Goal: Task Accomplishment & Management: Manage account settings

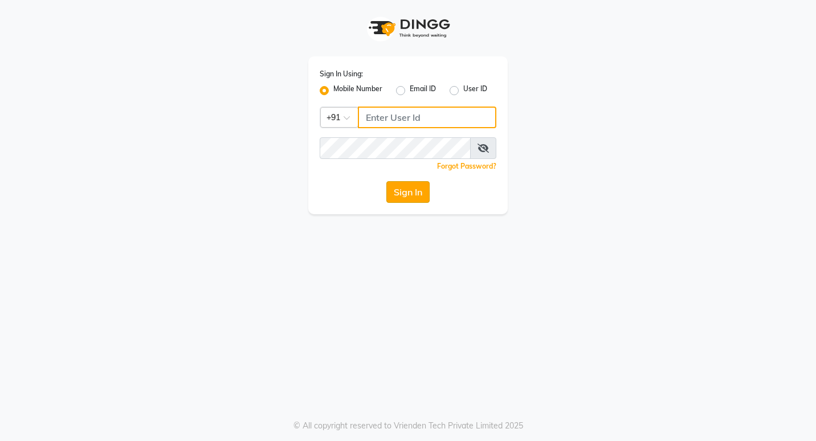
type input "7378698777"
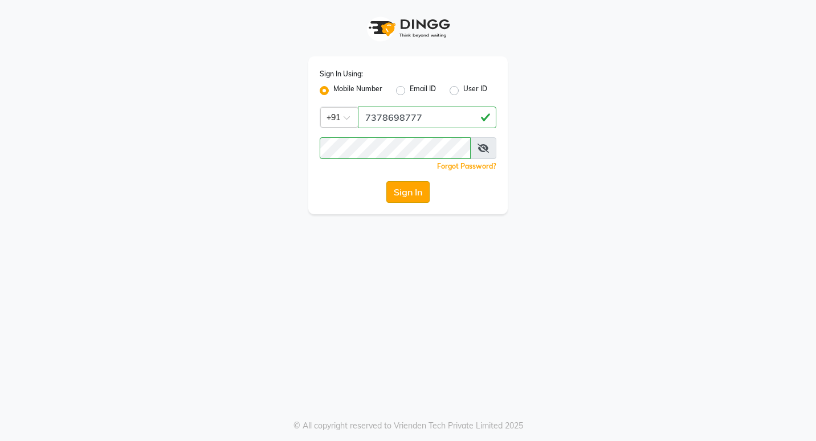
click at [397, 193] on button "Sign In" at bounding box center [408, 192] width 43 height 22
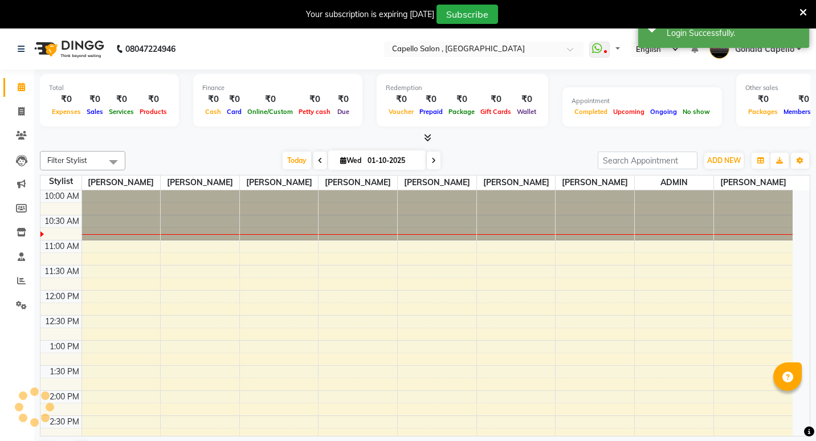
select select "en"
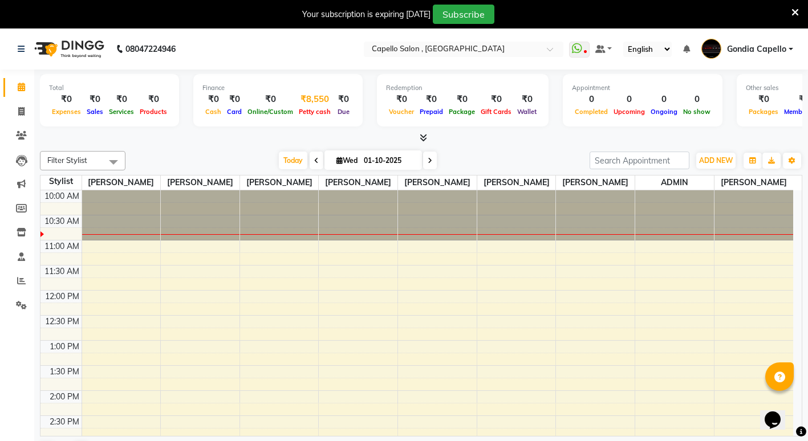
click at [323, 107] on div "Petty cash" at bounding box center [315, 111] width 38 height 12
click at [321, 113] on span "Petty cash" at bounding box center [315, 112] width 38 height 8
select select "2488"
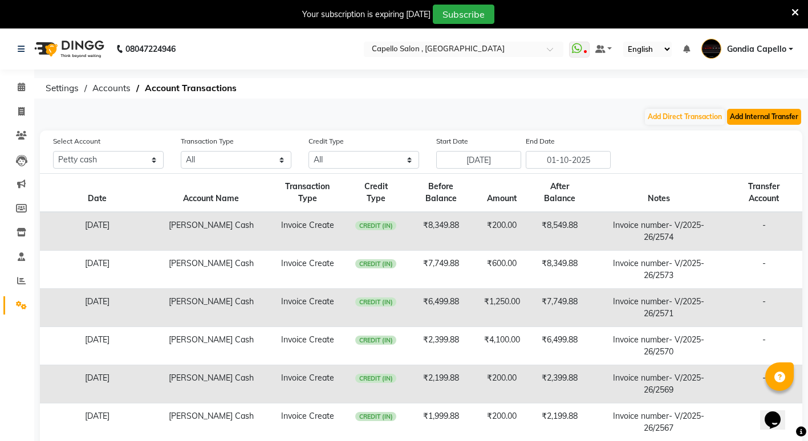
click at [735, 115] on button "Add Internal Transfer" at bounding box center [764, 117] width 74 height 16
select select "internal transfer"
select select "2488"
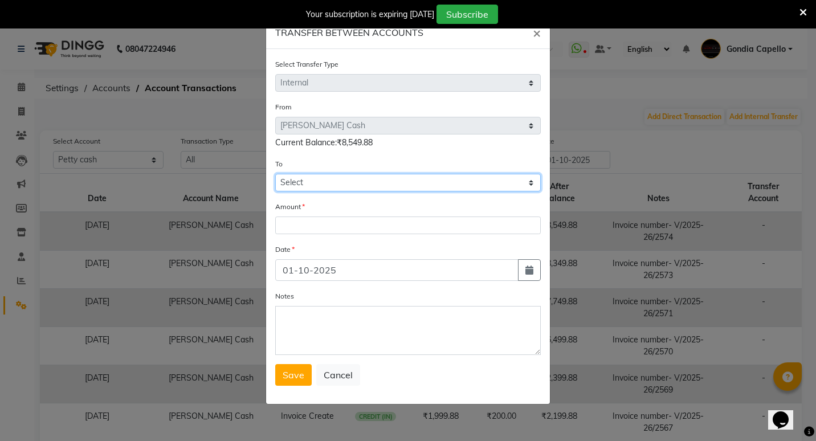
click at [353, 188] on select "Select Default Account Petty Cash" at bounding box center [408, 183] width 266 height 18
select select "881"
click at [275, 174] on select "Select Default Account Petty Cash" at bounding box center [408, 183] width 266 height 18
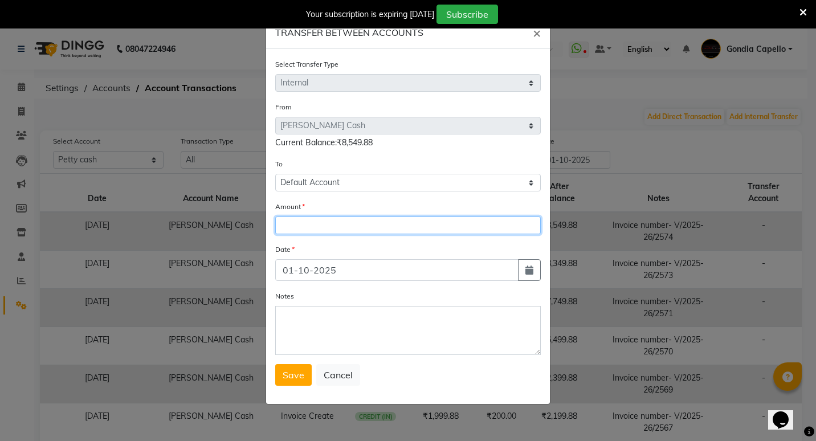
click at [356, 226] on input "number" at bounding box center [408, 226] width 266 height 18
type input "8550"
click at [282, 376] on button "Save" at bounding box center [293, 375] width 36 height 22
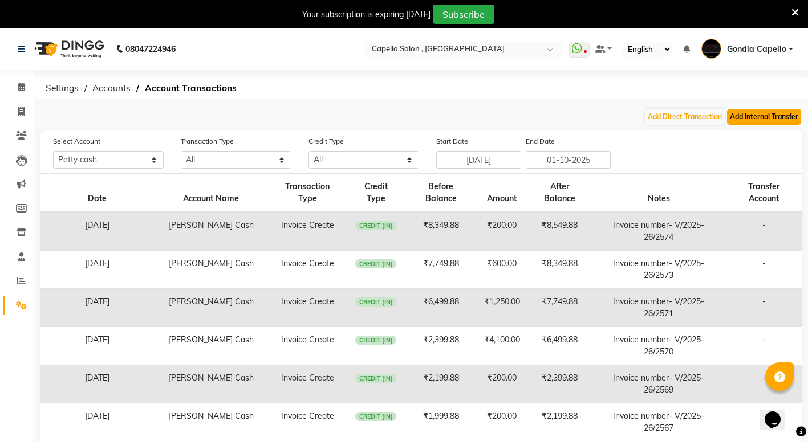
click at [755, 116] on button "Add Internal Transfer" at bounding box center [764, 117] width 74 height 16
select select "internal transfer"
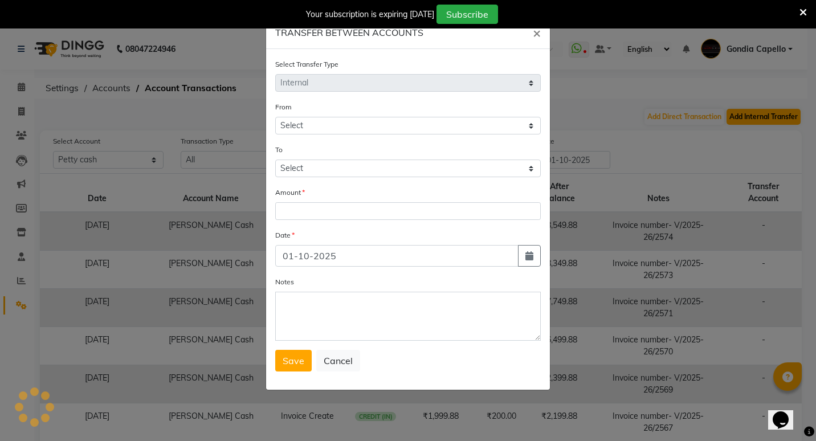
select select "2488"
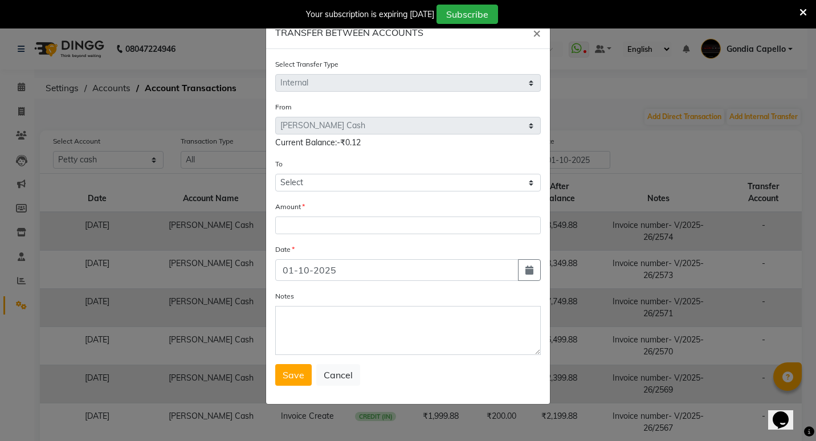
click at [779, 123] on ngb-modal-window "TRANSFER BETWEEN ACCOUNTS × Select Transfer Type Select Direct Internal From Se…" at bounding box center [408, 220] width 816 height 441
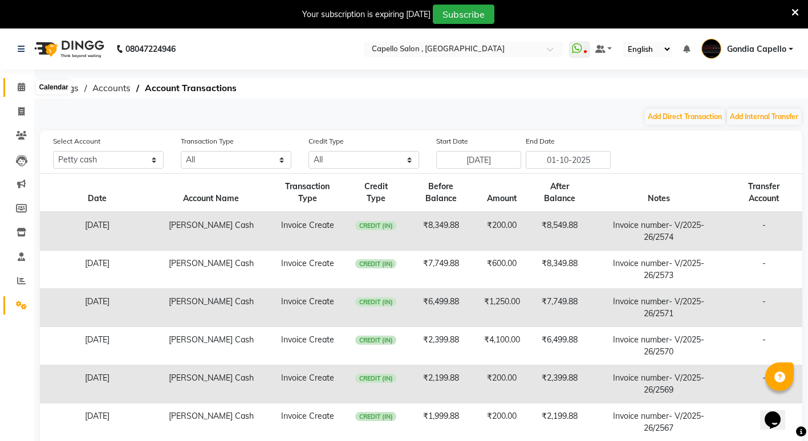
click at [15, 92] on span at bounding box center [21, 87] width 20 height 13
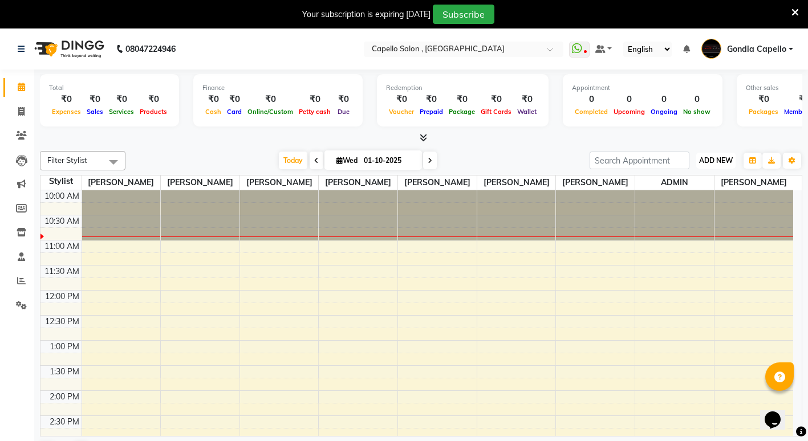
click at [725, 164] on span "ADD NEW" at bounding box center [716, 160] width 34 height 9
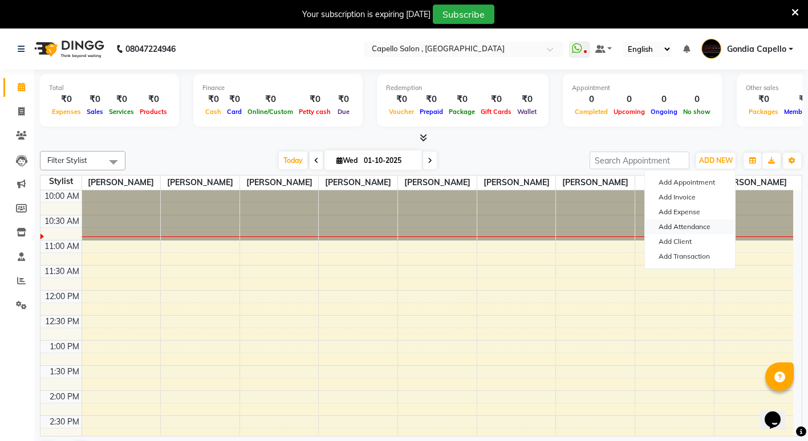
click at [695, 226] on link "Add Attendance" at bounding box center [690, 226] width 90 height 15
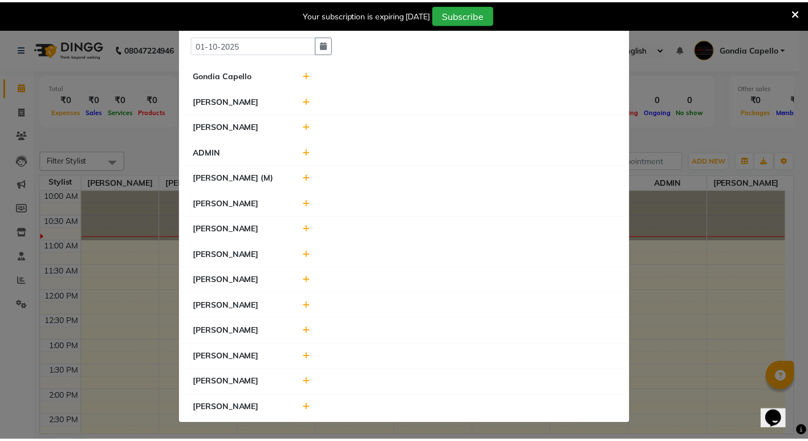
scroll to position [35, 0]
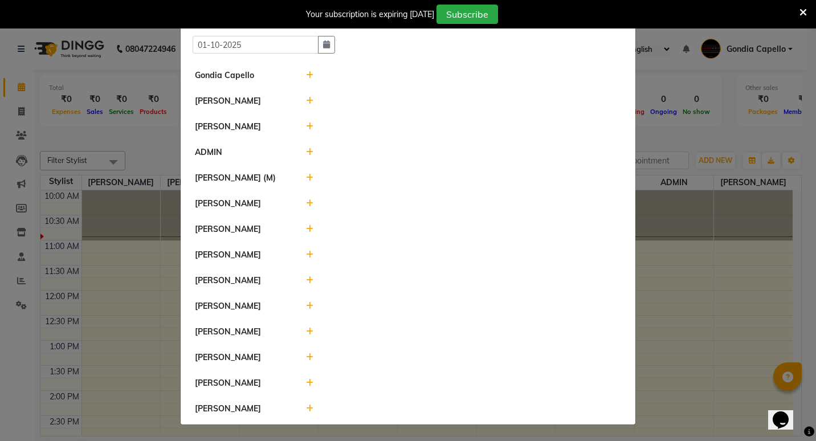
click at [306, 409] on icon at bounding box center [309, 409] width 7 height 8
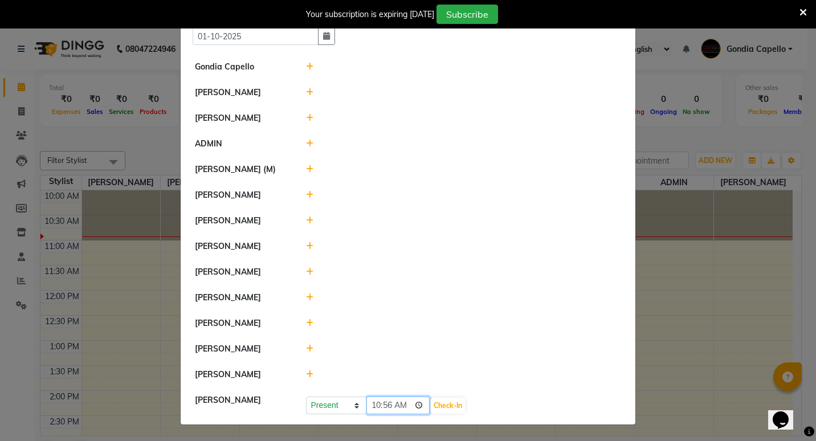
click at [416, 412] on input "10:56" at bounding box center [399, 406] width 64 height 18
type input "10:47"
click at [446, 409] on button "Check-In" at bounding box center [448, 406] width 34 height 16
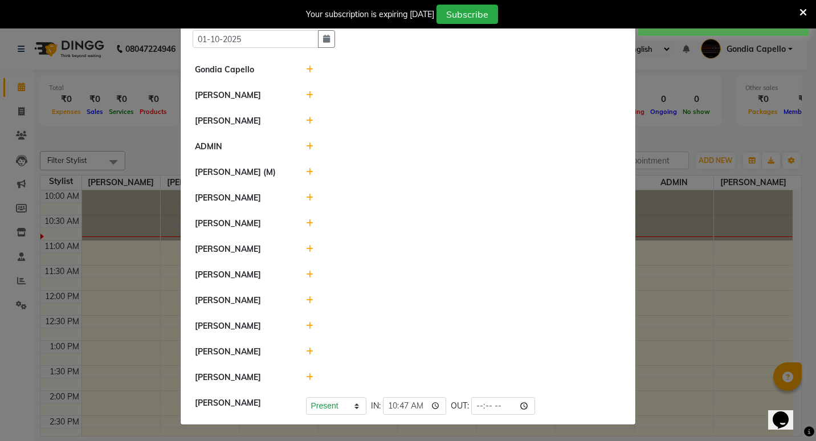
click at [762, 270] on ngb-modal-window "Attendance × Select Date 01-10-2025 Gondia Capello ANIKET BAGDE SHUBHANGI BANSO…" at bounding box center [408, 220] width 816 height 441
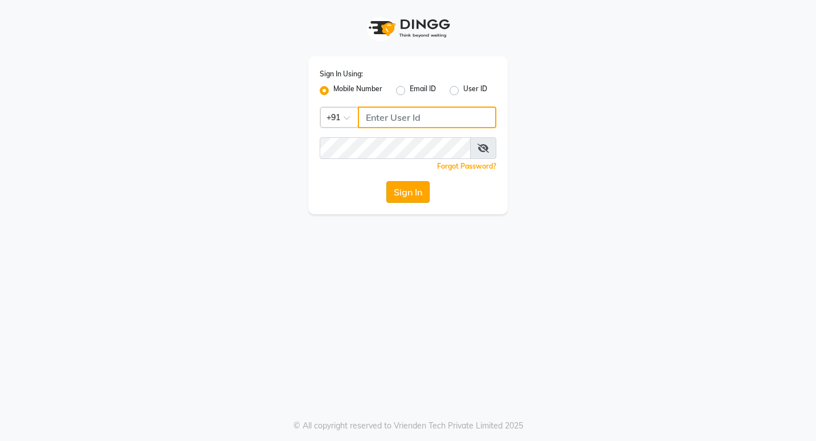
type input "7378698777"
click at [405, 191] on button "Sign In" at bounding box center [408, 192] width 43 height 22
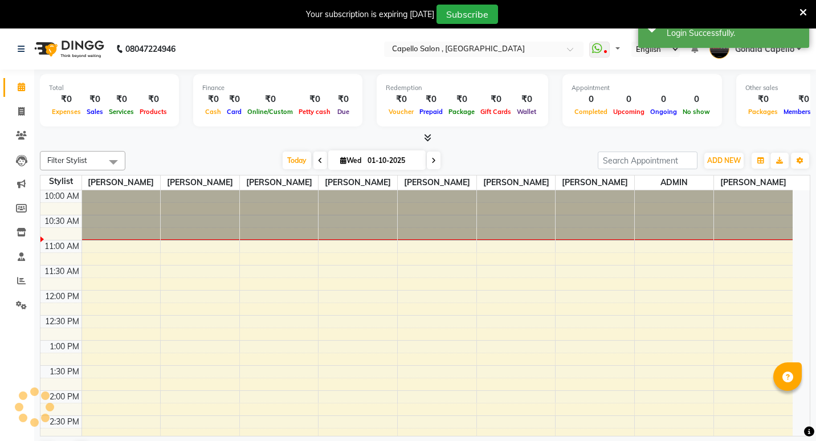
select select "en"
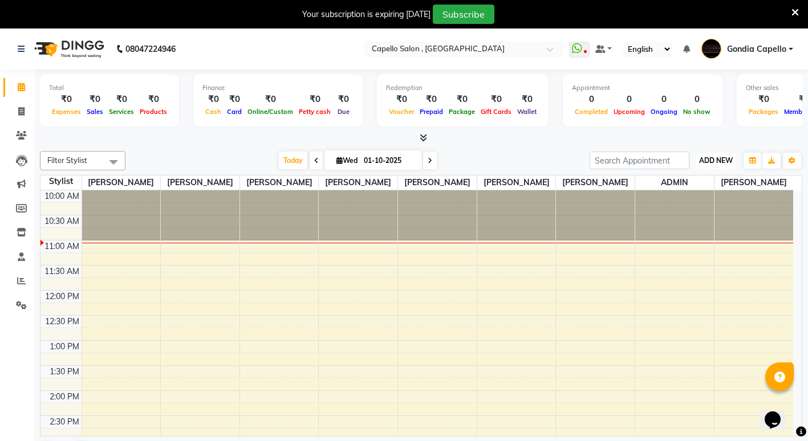
click at [703, 165] on button "ADD NEW Toggle Dropdown" at bounding box center [715, 161] width 39 height 16
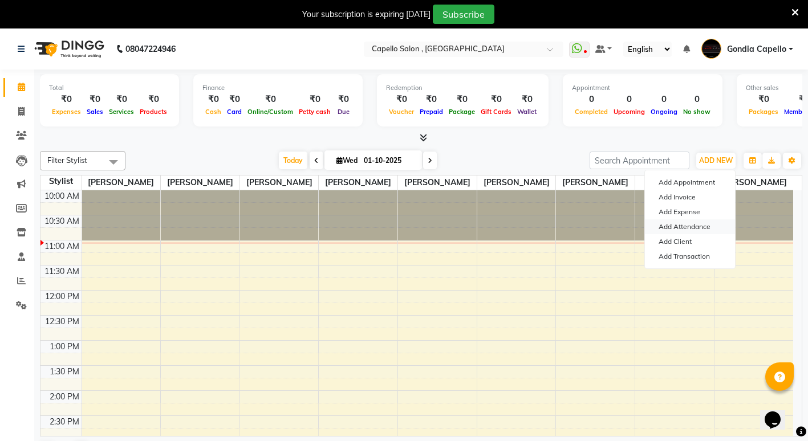
click at [688, 221] on link "Add Attendance" at bounding box center [690, 226] width 90 height 15
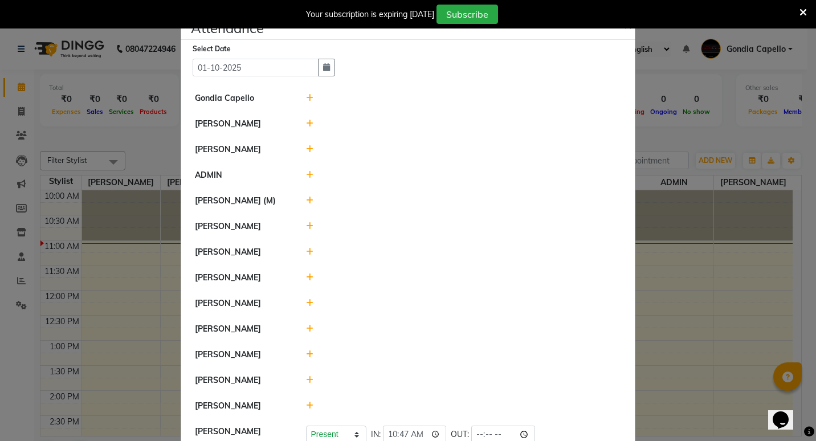
click at [306, 123] on icon at bounding box center [309, 124] width 7 height 8
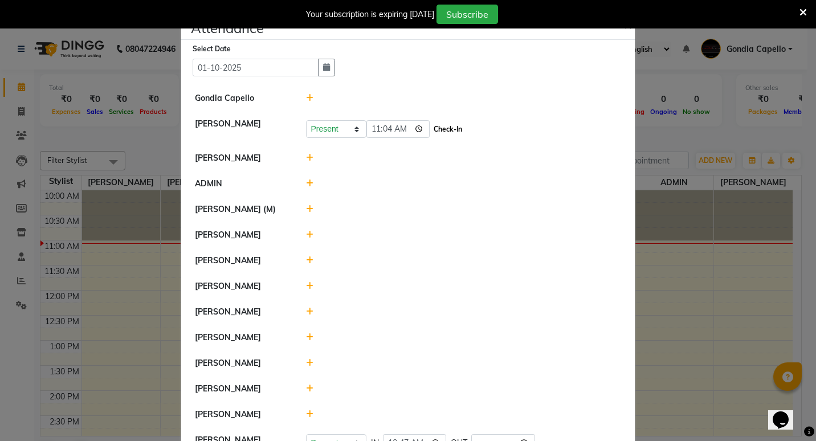
click at [438, 128] on button "Check-In" at bounding box center [448, 129] width 34 height 16
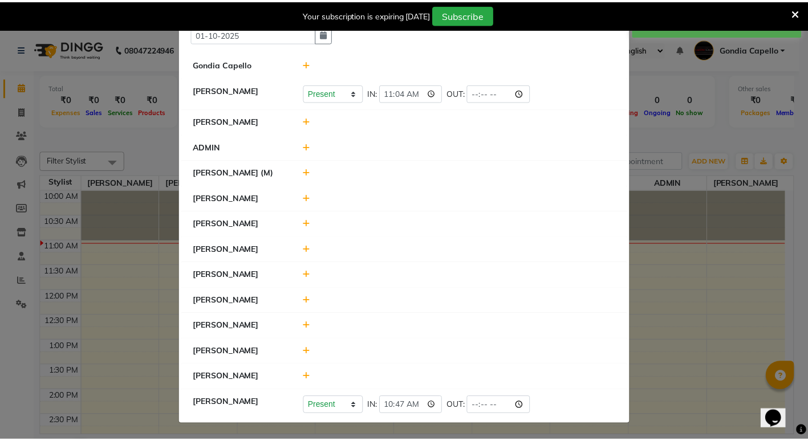
scroll to position [46, 0]
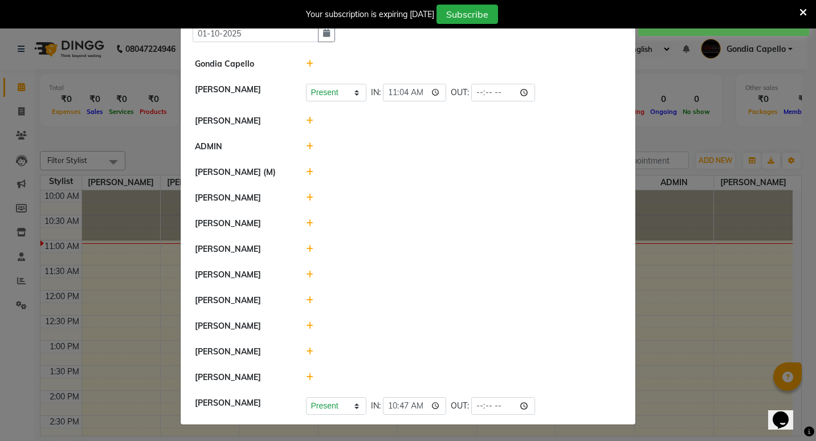
click at [306, 299] on icon at bounding box center [309, 300] width 7 height 8
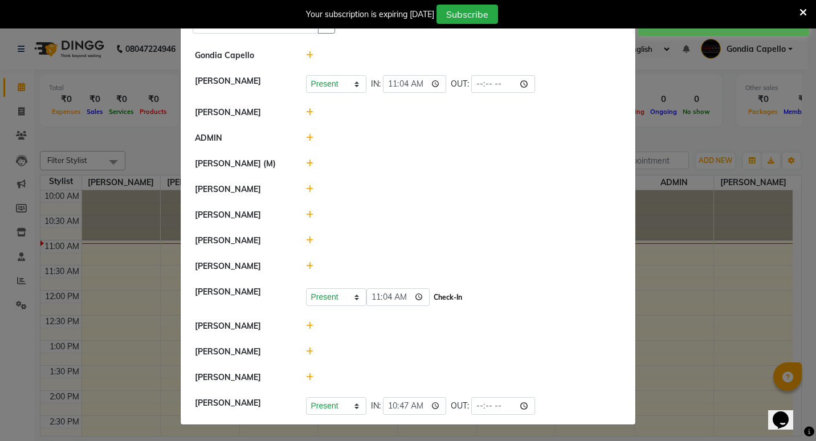
click at [441, 306] on button "Check-In" at bounding box center [448, 298] width 34 height 16
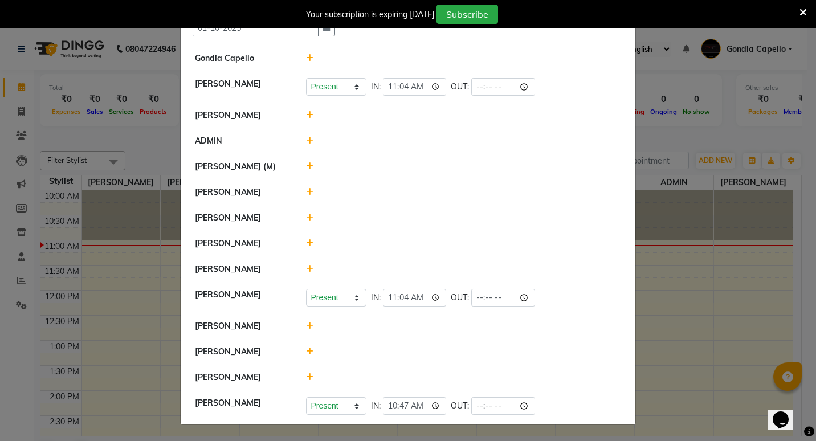
click at [306, 111] on icon at bounding box center [309, 115] width 7 height 8
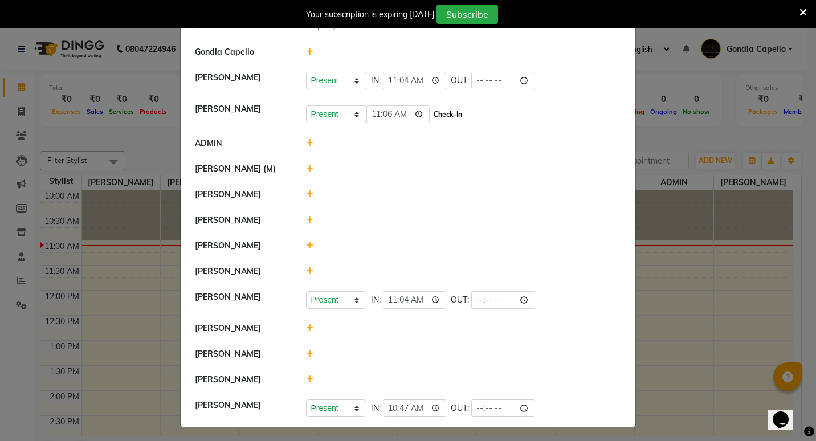
click at [455, 118] on button "Check-In" at bounding box center [448, 115] width 34 height 16
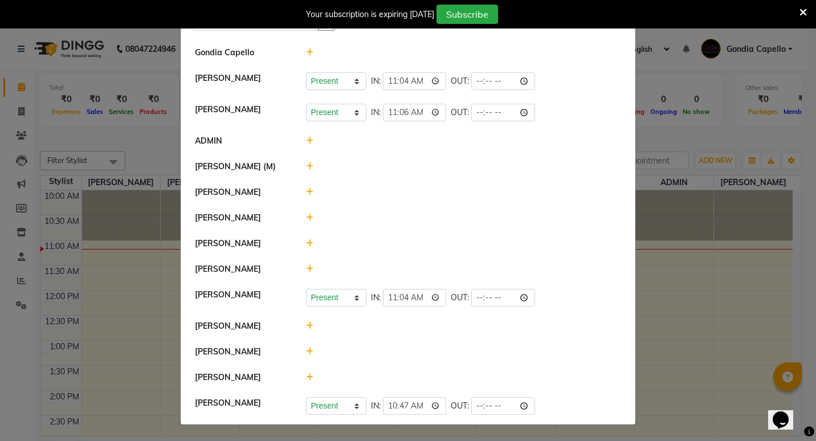
click at [691, 340] on ngb-modal-window "Attendance × Select Date [DATE] Gondia Capello [PERSON_NAME] Present Absent Lat…" at bounding box center [408, 220] width 816 height 441
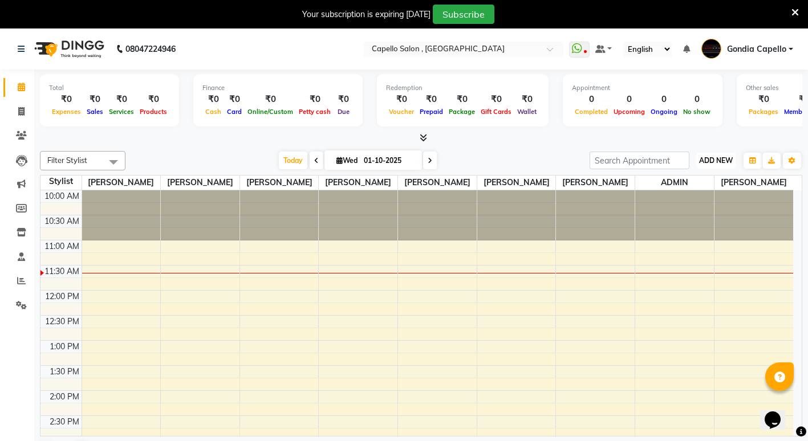
click at [701, 156] on span "ADD NEW" at bounding box center [716, 160] width 34 height 9
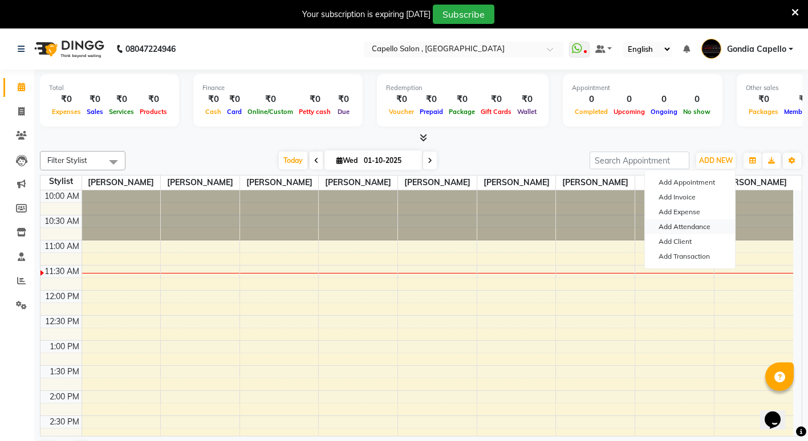
click at [694, 221] on link "Add Attendance" at bounding box center [690, 226] width 90 height 15
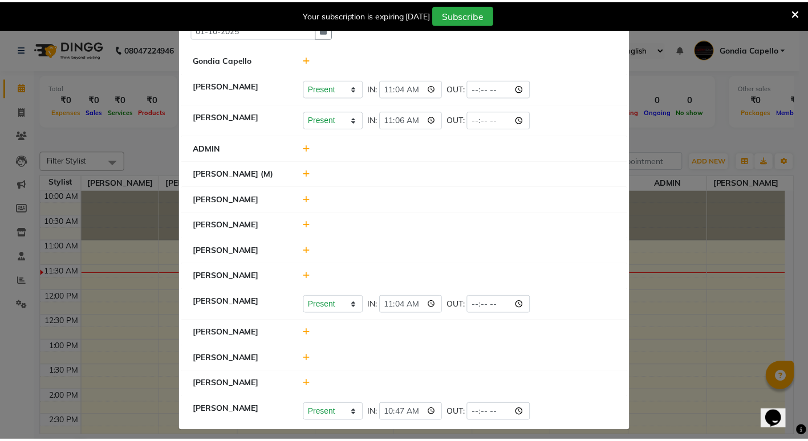
scroll to position [58, 0]
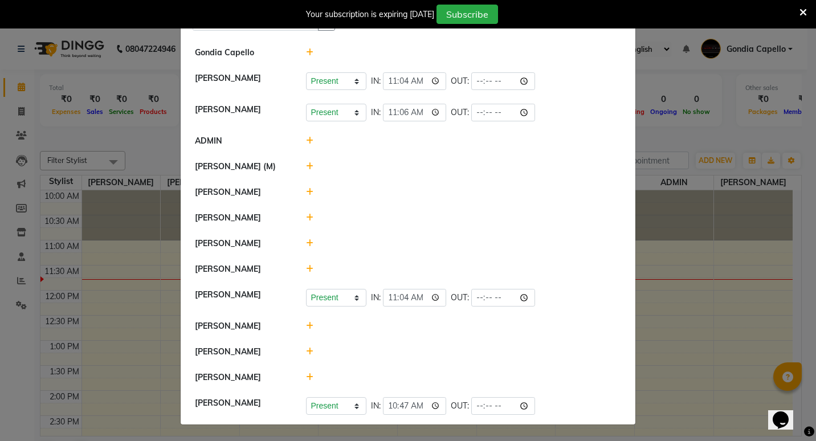
click at [710, 327] on ngb-modal-window "Attendance × Select Date [DATE] Gondia Capello [PERSON_NAME] Present Absent Lat…" at bounding box center [408, 220] width 816 height 441
click at [626, 324] on li "[PERSON_NAME]" at bounding box center [408, 327] width 449 height 26
click at [691, 319] on ngb-modal-window "Attendance × Select Date [DATE] Gondia Capello [PERSON_NAME] Present Absent Lat…" at bounding box center [408, 220] width 816 height 441
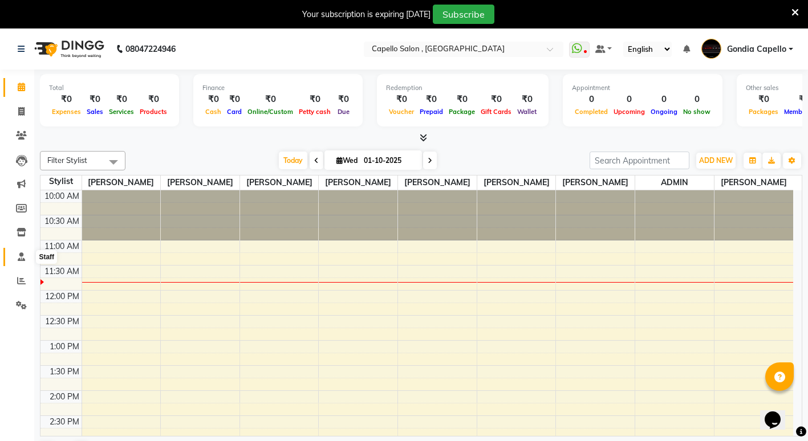
click at [19, 260] on icon at bounding box center [21, 257] width 7 height 9
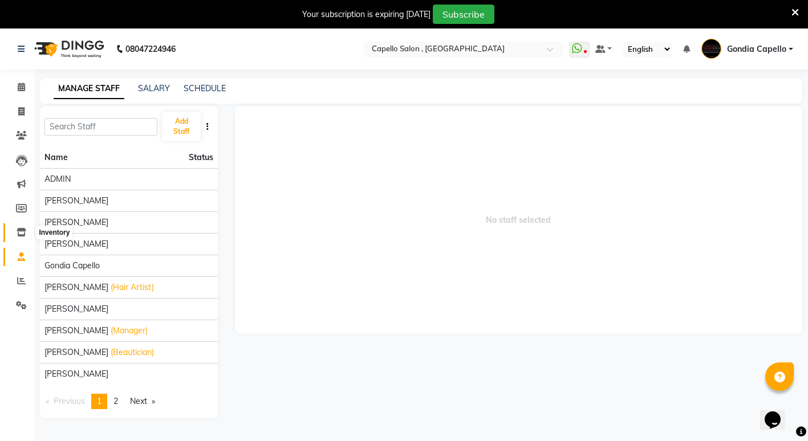
click at [18, 235] on icon at bounding box center [22, 232] width 10 height 9
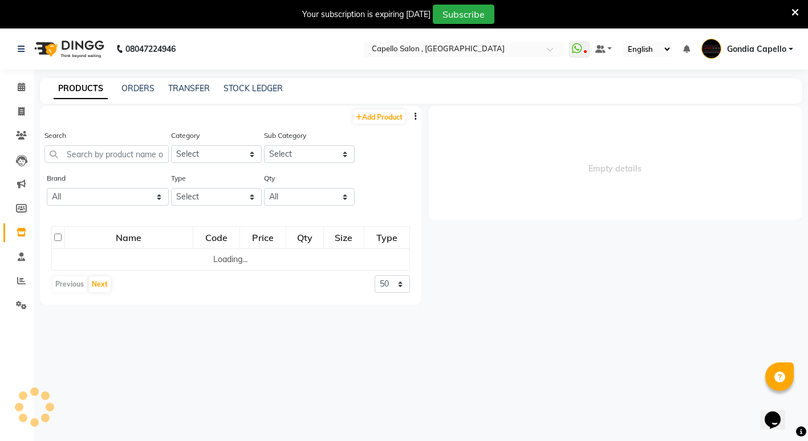
select select
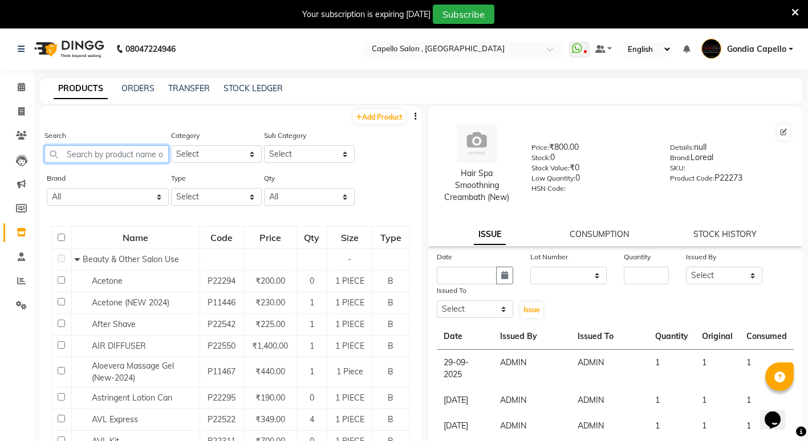
click at [90, 156] on input "text" at bounding box center [106, 154] width 124 height 18
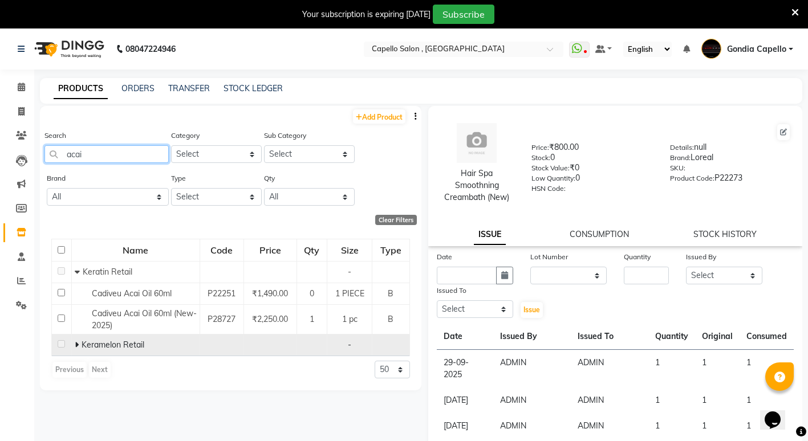
type input "acai"
click at [78, 345] on icon at bounding box center [77, 345] width 4 height 8
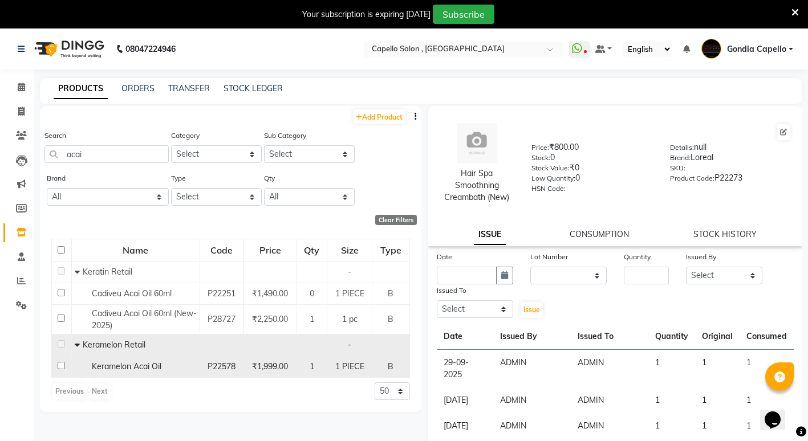
click at [61, 367] on input "checkbox" at bounding box center [61, 365] width 7 height 7
checkbox input "true"
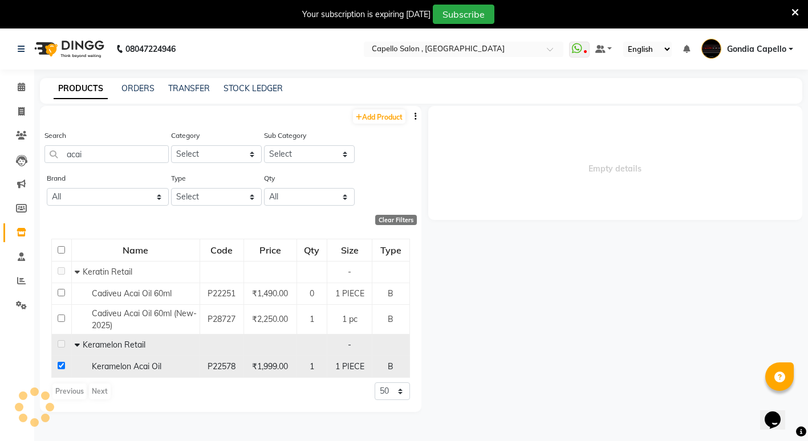
select select
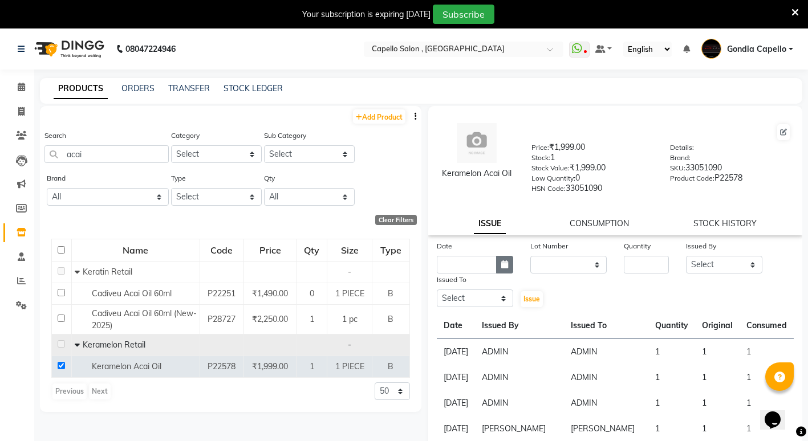
click at [502, 269] on button "button" at bounding box center [504, 265] width 17 height 18
select select "10"
select select "2025"
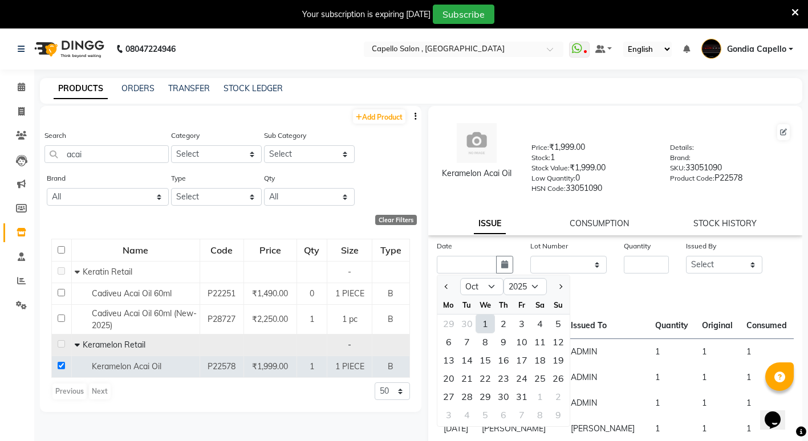
click at [481, 326] on div "1" at bounding box center [485, 324] width 18 height 18
type input "01-10-2025"
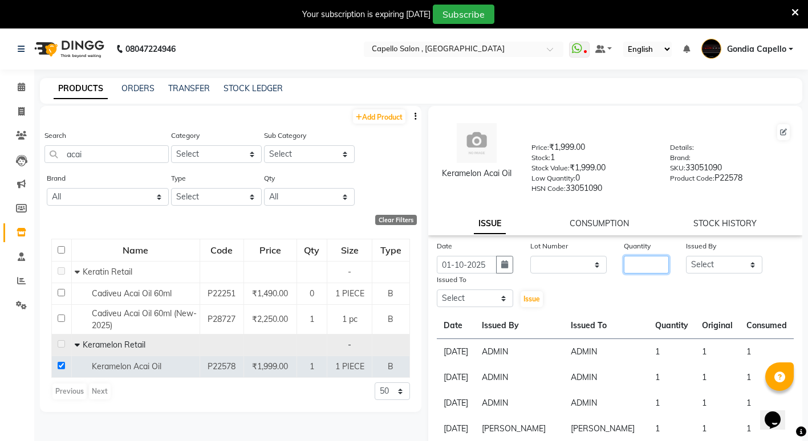
click at [641, 262] on input "number" at bounding box center [646, 265] width 45 height 18
type input "1"
click at [720, 262] on select "Select ADMIN [PERSON_NAME] [PERSON_NAME] [PERSON_NAME] Gondia Capello [PERSON_N…" at bounding box center [724, 265] width 76 height 18
select select "14667"
click at [686, 256] on select "Select ADMIN [PERSON_NAME] [PERSON_NAME] [PERSON_NAME] Gondia Capello [PERSON_N…" at bounding box center [724, 265] width 76 height 18
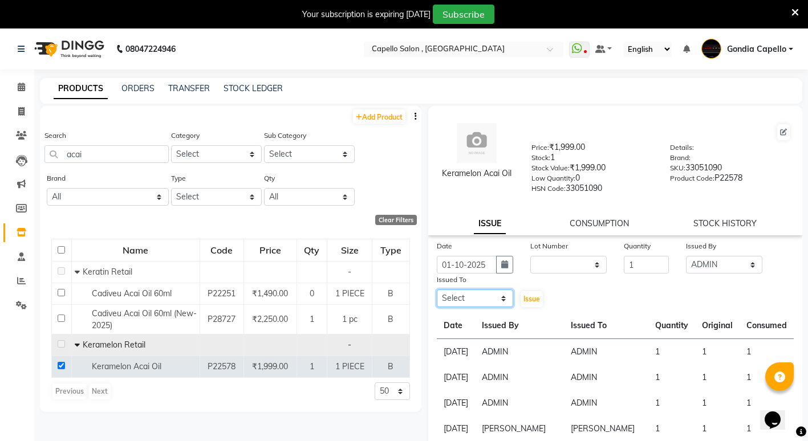
click at [494, 297] on select "Select ADMIN [PERSON_NAME] [PERSON_NAME] [PERSON_NAME] Gondia Capello [PERSON_N…" at bounding box center [475, 299] width 76 height 18
select select "14667"
click at [437, 290] on select "Select ADMIN [PERSON_NAME] [PERSON_NAME] [PERSON_NAME] Gondia Capello [PERSON_N…" at bounding box center [475, 299] width 76 height 18
click at [530, 298] on span "Issue" at bounding box center [531, 299] width 17 height 9
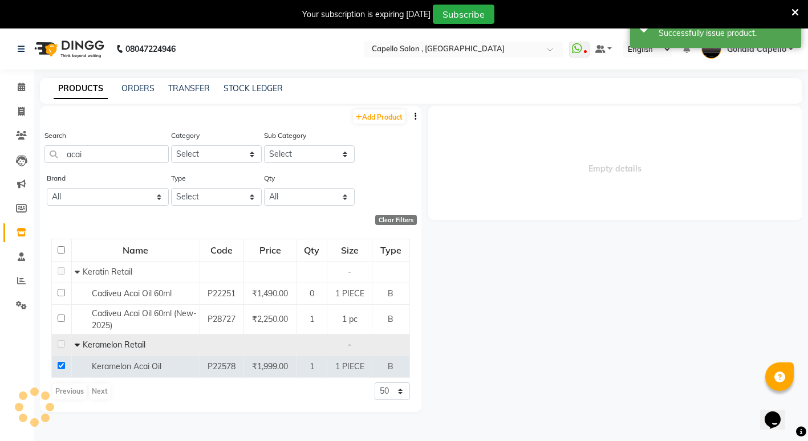
select select
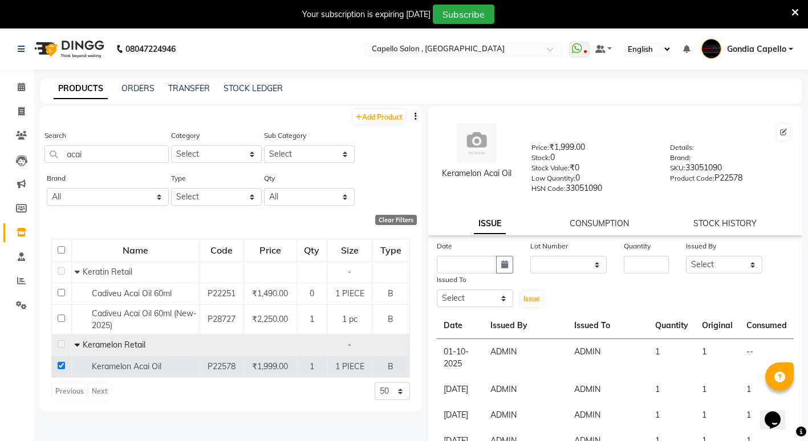
click at [589, 214] on div "Keramelon Acai Oil Price: ₹1,999.00 Stock: 0 Stock Value: ₹0 Low Quantity: 0 HS…" at bounding box center [615, 170] width 375 height 129
click at [587, 221] on link "CONSUMPTION" at bounding box center [598, 223] width 59 height 10
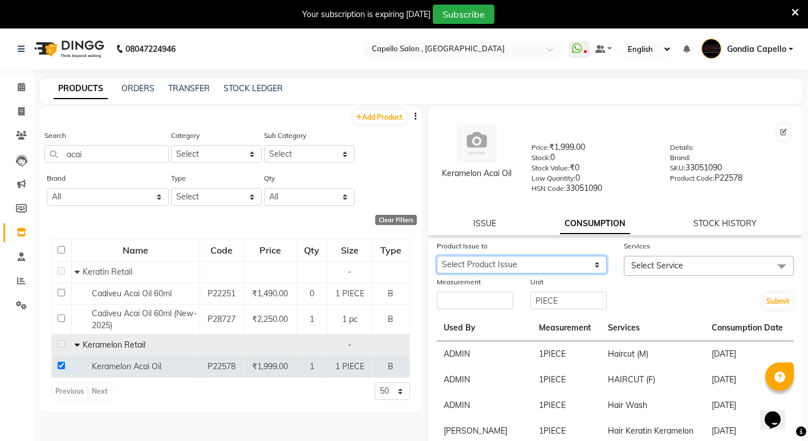
click at [592, 267] on select "Select Product Issue [DATE], Issued to: ADMIN, Balance: 1" at bounding box center [522, 265] width 170 height 18
select select "1276430"
click at [437, 256] on select "Select Product Issue [DATE], Issued to: ADMIN, Balance: 1" at bounding box center [522, 265] width 170 height 18
click at [774, 266] on span at bounding box center [781, 267] width 23 height 22
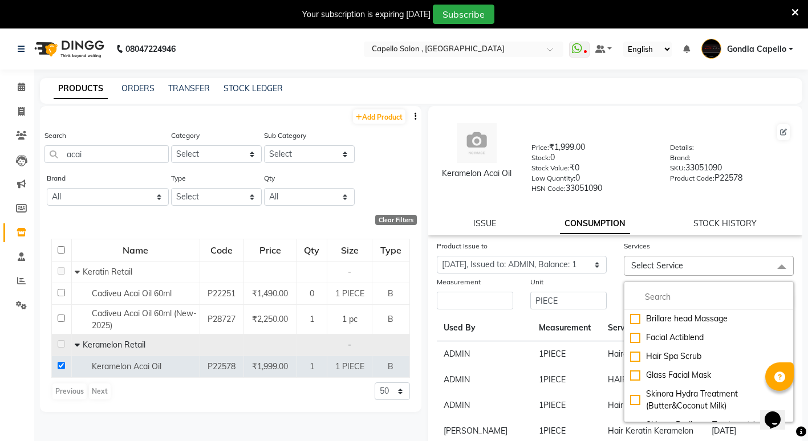
click at [406, 419] on div "Add Product Search acai Category Select Keramelon Skin Makeup Personal Care App…" at bounding box center [230, 283] width 381 height 354
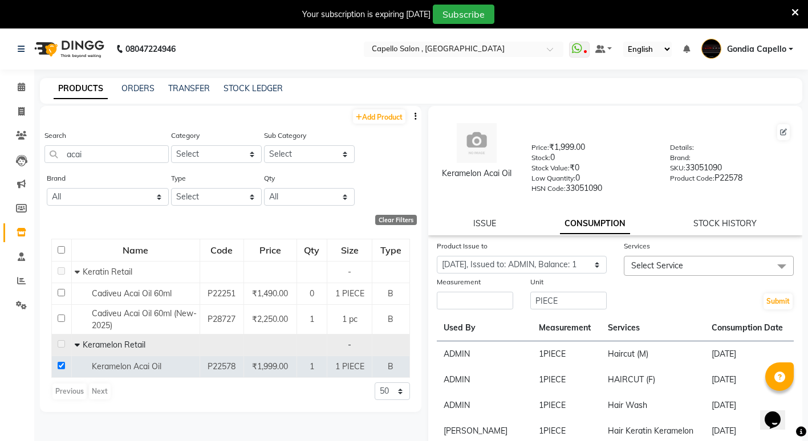
click at [665, 257] on span "Select Service" at bounding box center [709, 266] width 170 height 20
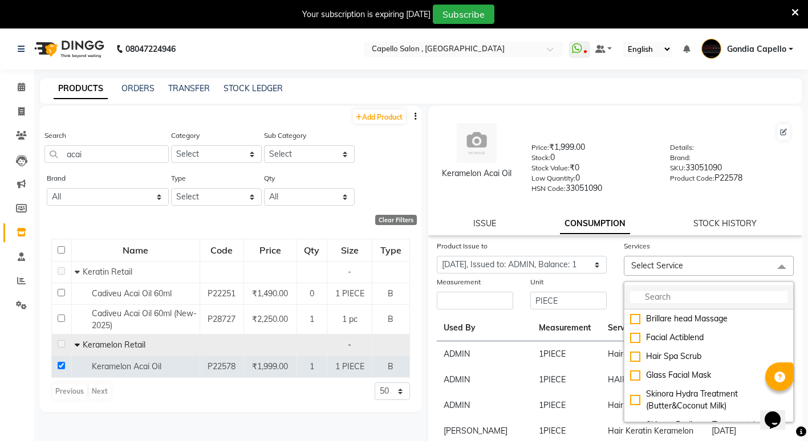
click at [644, 291] on input "multiselect-search" at bounding box center [708, 297] width 157 height 12
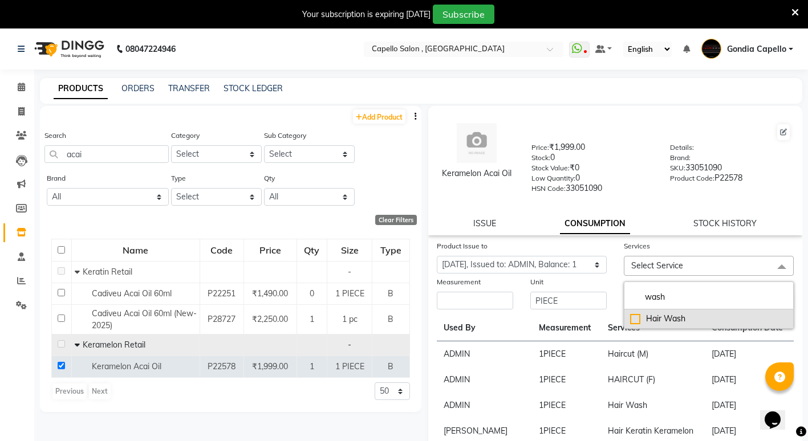
type input "wash"
click at [624, 319] on li "Hair Wash" at bounding box center [708, 319] width 169 height 19
checkbox input "true"
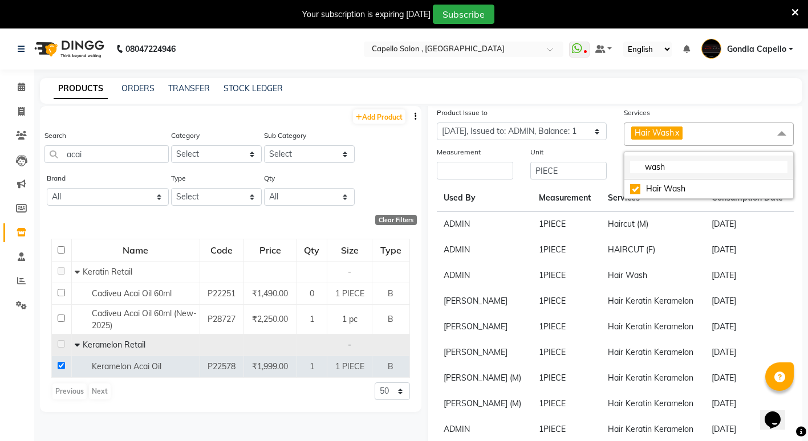
scroll to position [114, 0]
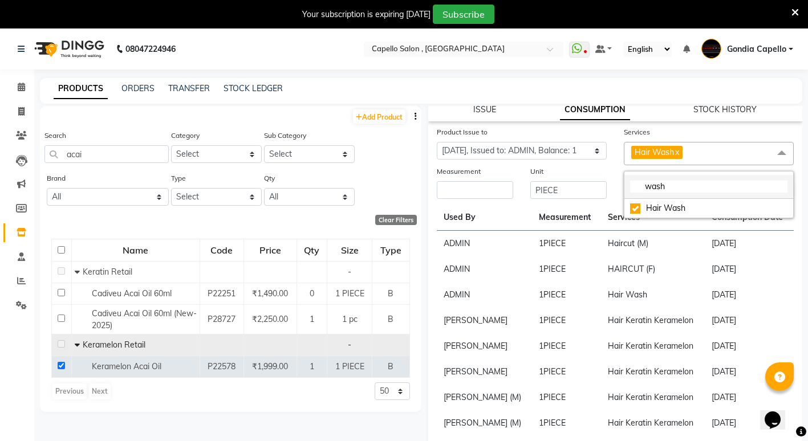
click at [674, 185] on input "wash" at bounding box center [708, 187] width 157 height 12
type input "w"
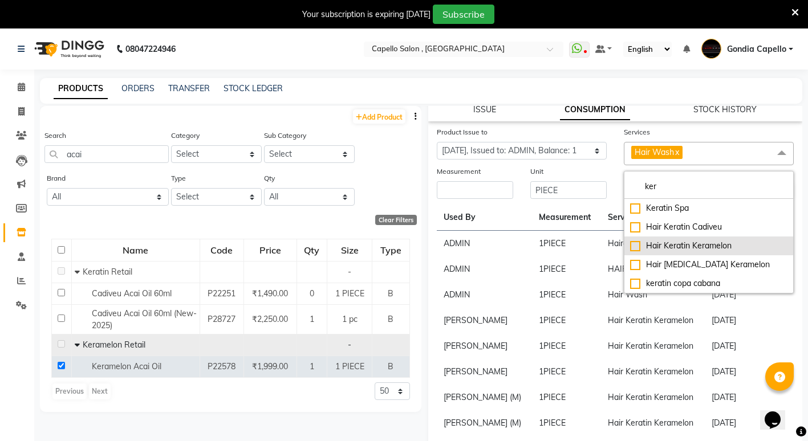
type input "ker"
click at [633, 246] on div "Hair Keratin Keramelon" at bounding box center [708, 246] width 157 height 12
checkbox input "true"
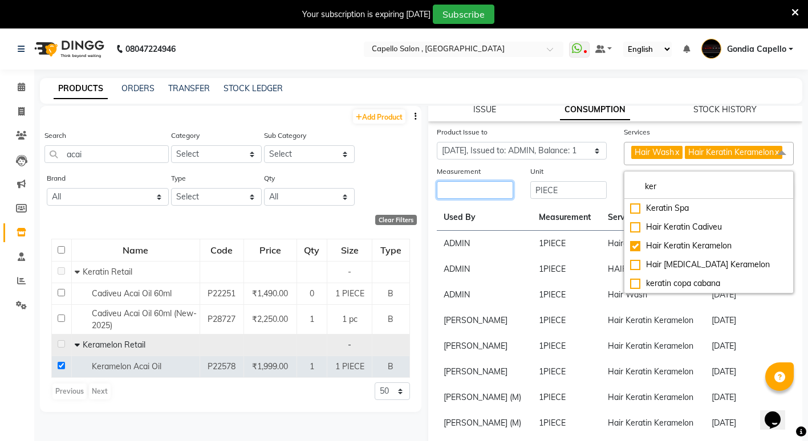
drag, startPoint x: 489, startPoint y: 209, endPoint x: 508, endPoint y: 207, distance: 19.5
click at [499, 199] on input "number" at bounding box center [475, 190] width 76 height 18
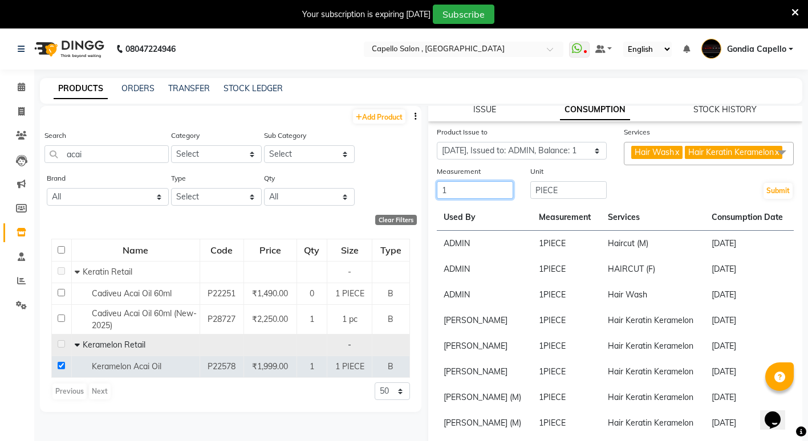
type input "1"
click at [677, 152] on span "Hair Wash x" at bounding box center [656, 152] width 51 height 13
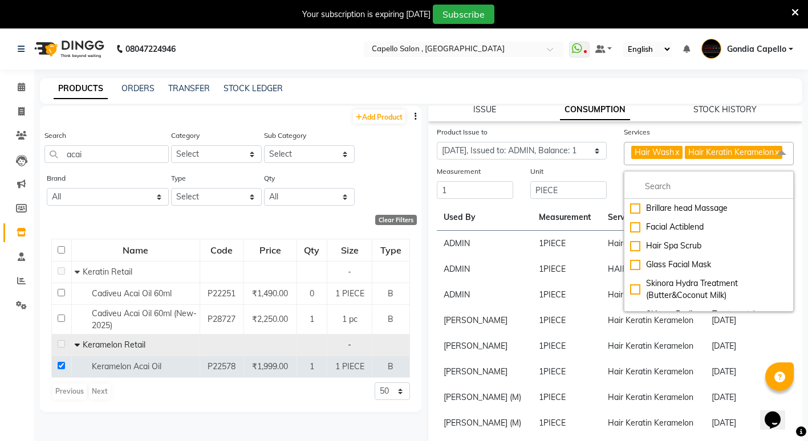
click at [677, 153] on link "x" at bounding box center [676, 152] width 5 height 10
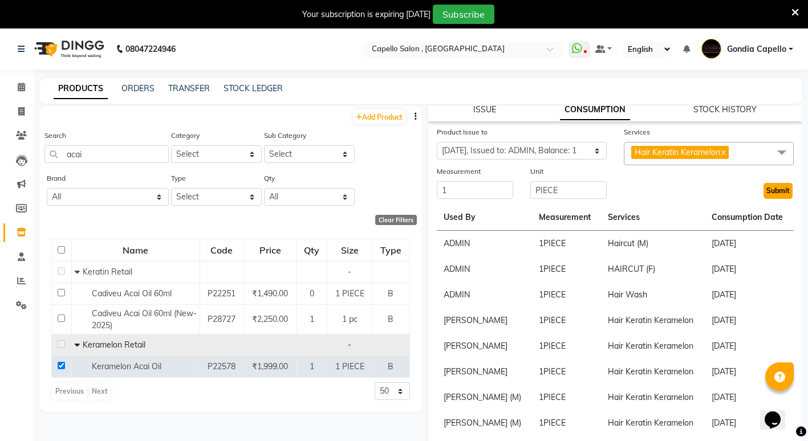
click at [771, 192] on button "Submit" at bounding box center [777, 191] width 29 height 16
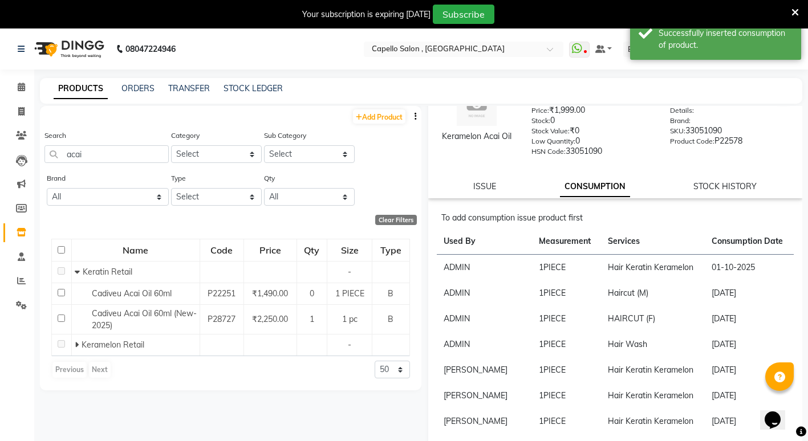
scroll to position [57, 0]
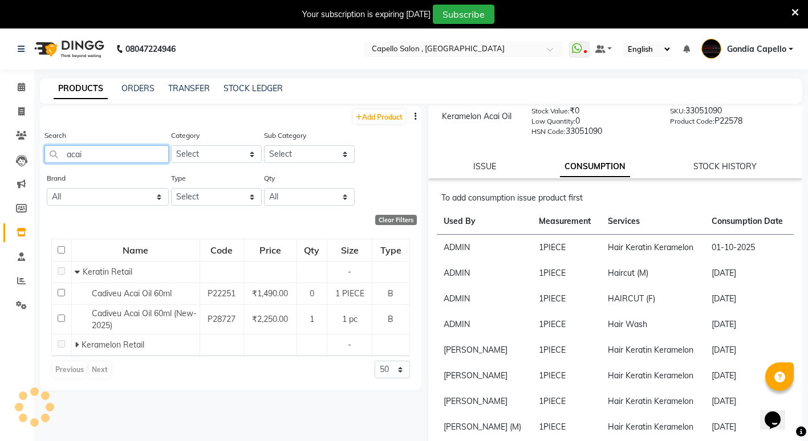
click at [112, 157] on input "acai" at bounding box center [106, 154] width 124 height 18
type input "a"
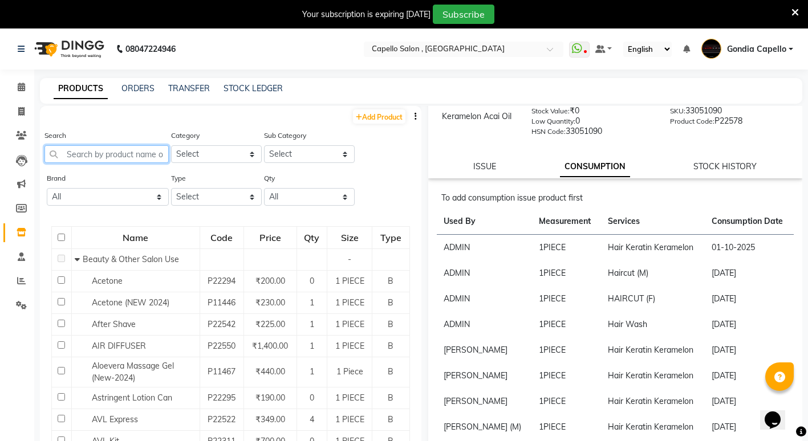
type input "o"
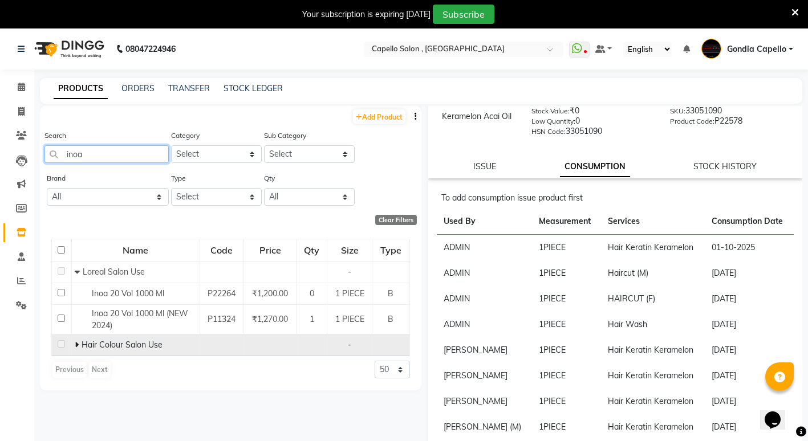
type input "inoa"
click at [76, 345] on icon at bounding box center [77, 345] width 4 height 8
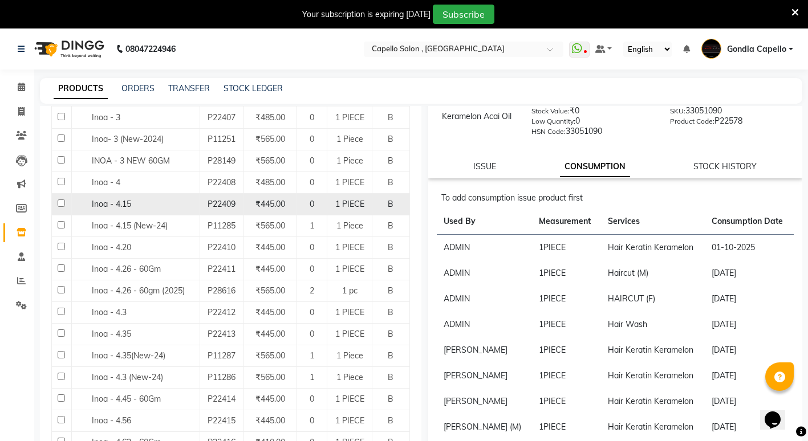
scroll to position [342, 0]
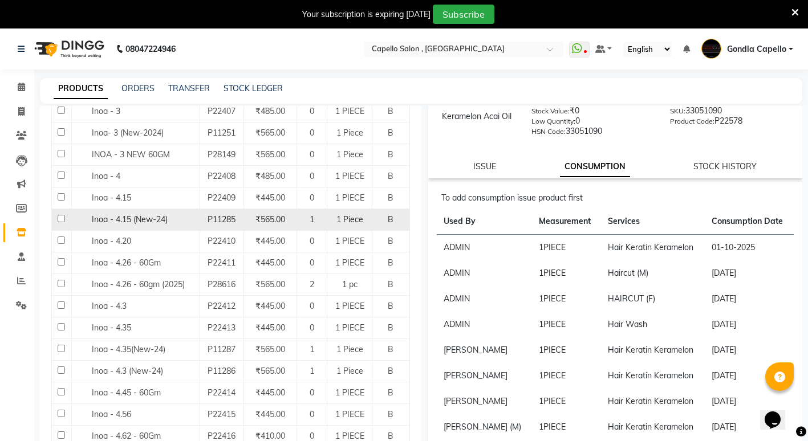
click at [63, 220] on input "checkbox" at bounding box center [61, 218] width 7 height 7
checkbox input "true"
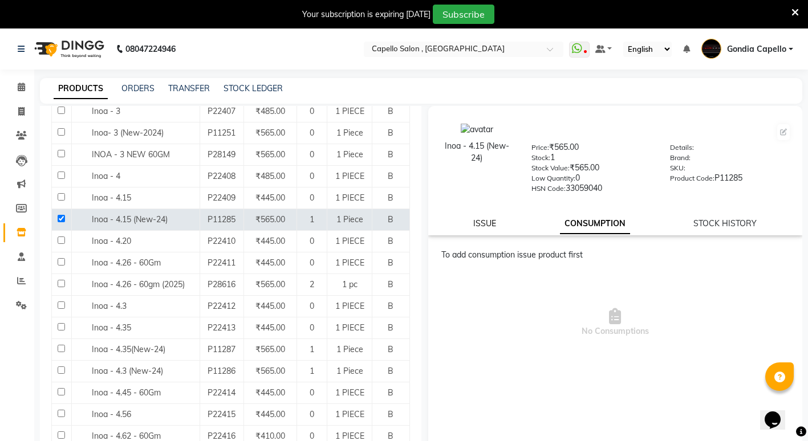
click at [485, 224] on link "ISSUE" at bounding box center [484, 223] width 23 height 10
select select
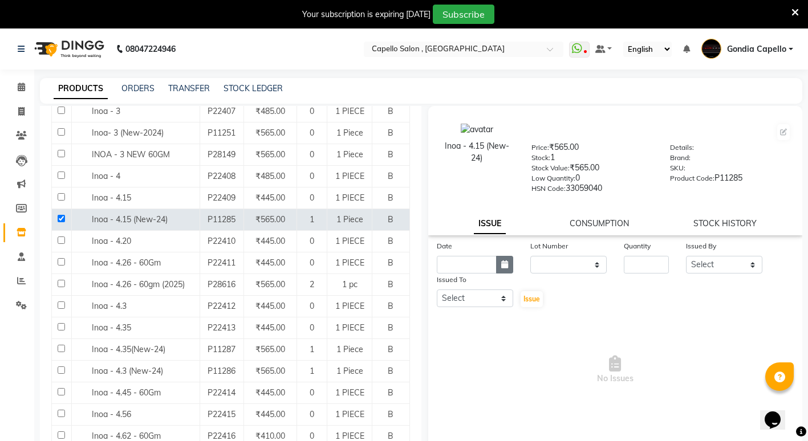
click at [502, 269] on button "button" at bounding box center [504, 265] width 17 height 18
select select "10"
select select "2025"
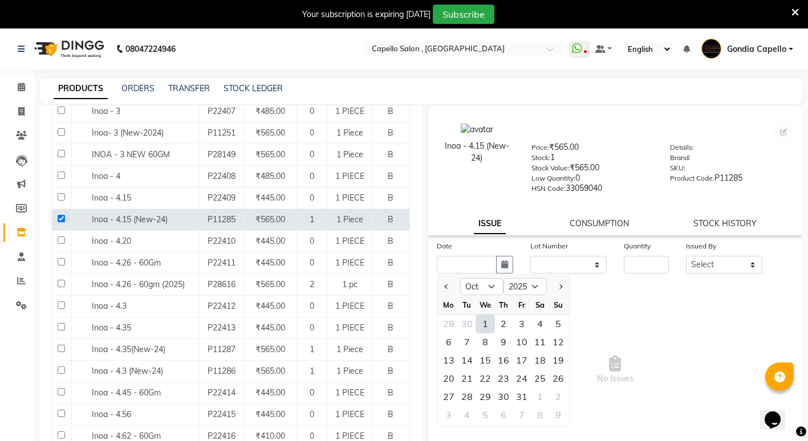
click at [484, 320] on div "1" at bounding box center [485, 324] width 18 height 18
type input "01-10-2025"
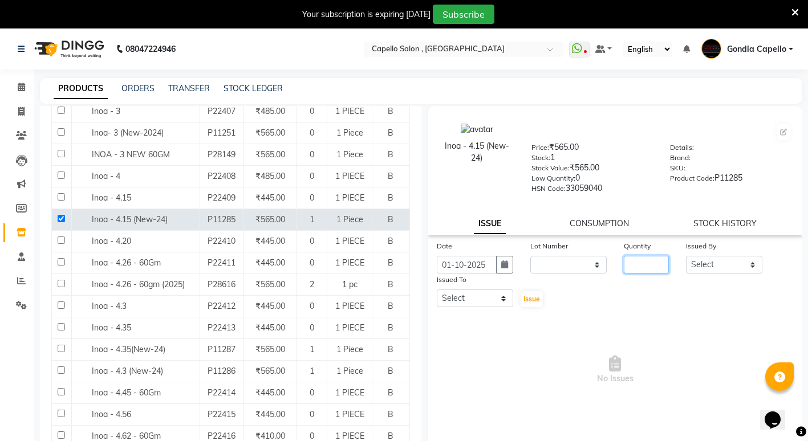
click at [625, 258] on input "number" at bounding box center [646, 265] width 45 height 18
type input "1"
click at [737, 268] on select "Select ADMIN [PERSON_NAME] [PERSON_NAME] [PERSON_NAME] Gondia Capello [PERSON_N…" at bounding box center [724, 265] width 76 height 18
select select "14667"
click at [686, 256] on select "Select ADMIN [PERSON_NAME] [PERSON_NAME] [PERSON_NAME] Gondia Capello [PERSON_N…" at bounding box center [724, 265] width 76 height 18
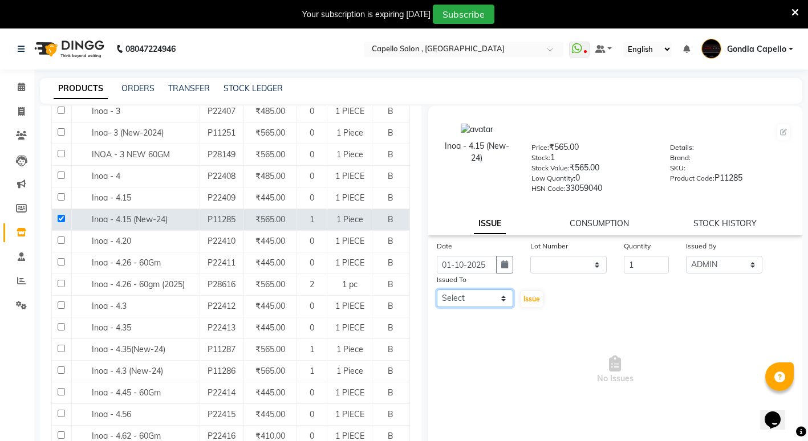
click at [499, 300] on select "Select ADMIN [PERSON_NAME] [PERSON_NAME] [PERSON_NAME] Gondia Capello [PERSON_N…" at bounding box center [475, 299] width 76 height 18
select select "14667"
click at [437, 290] on select "Select ADMIN [PERSON_NAME] [PERSON_NAME] [PERSON_NAME] Gondia Capello [PERSON_N…" at bounding box center [475, 299] width 76 height 18
click at [530, 303] on span "Issue" at bounding box center [531, 299] width 17 height 9
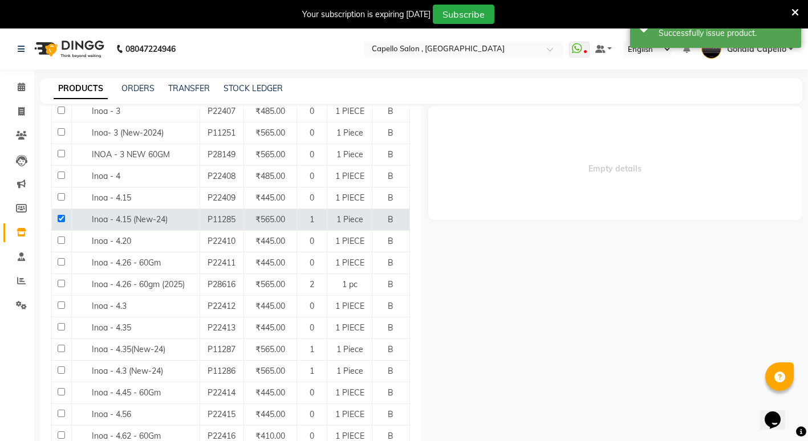
select select
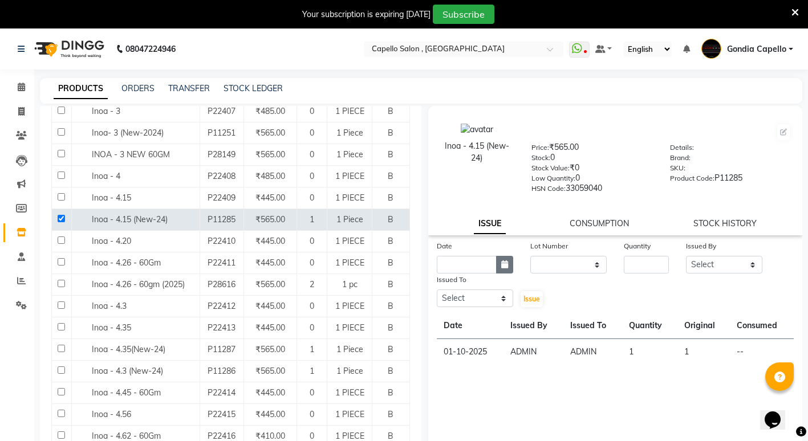
click at [503, 269] on button "button" at bounding box center [504, 265] width 17 height 18
select select "10"
select select "2025"
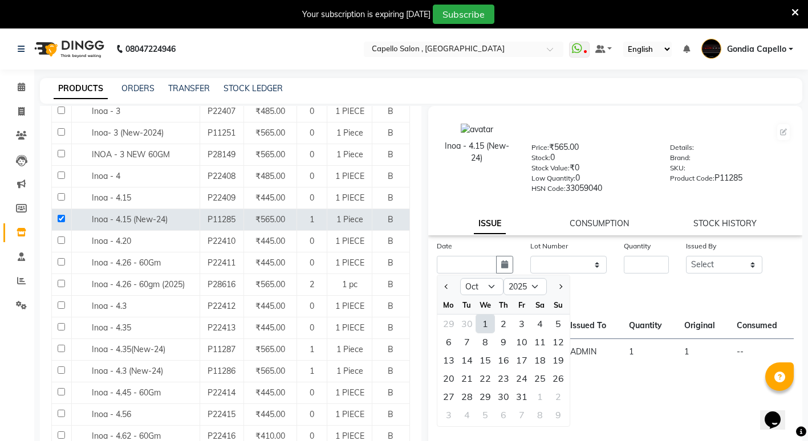
click at [652, 372] on div "Date Jan Feb Mar Apr May Jun [DATE] Aug Sep Oct Nov [DATE] 2016 2017 2018 2019 …" at bounding box center [615, 354] width 375 height 228
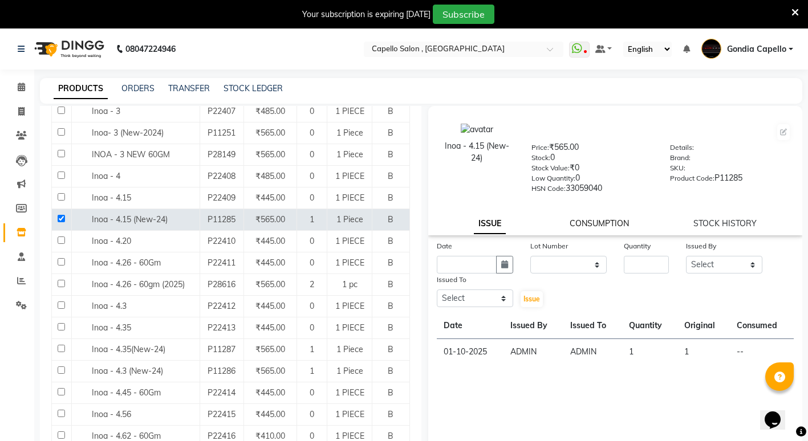
click at [609, 225] on link "CONSUMPTION" at bounding box center [598, 223] width 59 height 10
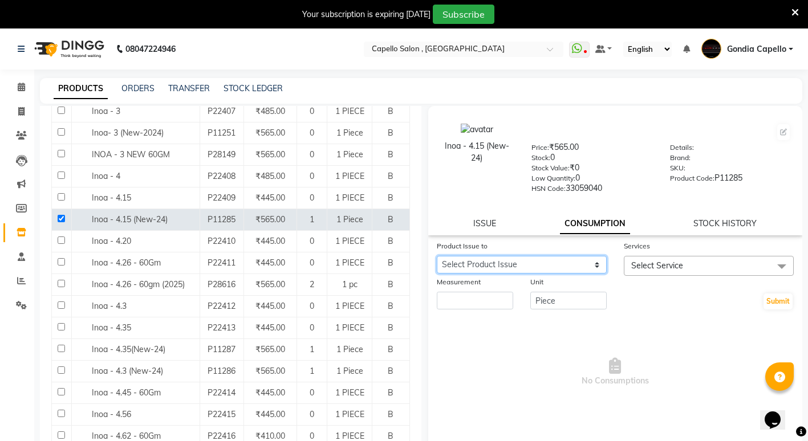
click at [554, 259] on select "Select Product Issue [DATE], Issued to: ADMIN, Balance: 1" at bounding box center [522, 265] width 170 height 18
select select "1276447"
click at [437, 256] on select "Select Product Issue [DATE], Issued to: ADMIN, Balance: 1" at bounding box center [522, 265] width 170 height 18
click at [720, 263] on span "Select Service" at bounding box center [709, 266] width 170 height 20
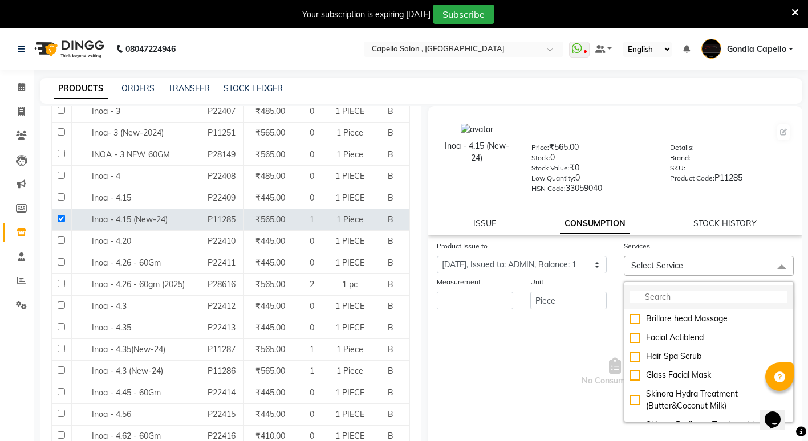
click at [674, 292] on input "multiselect-search" at bounding box center [708, 297] width 157 height 12
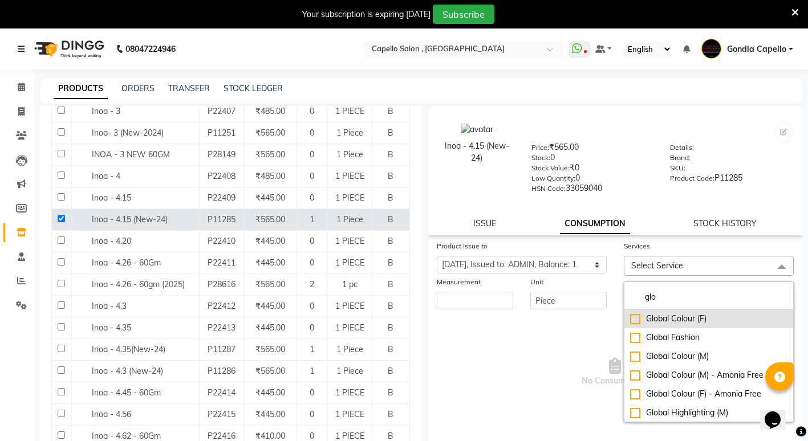
type input "glo"
click at [630, 322] on div "Global Colour (F)" at bounding box center [708, 319] width 157 height 12
checkbox input "true"
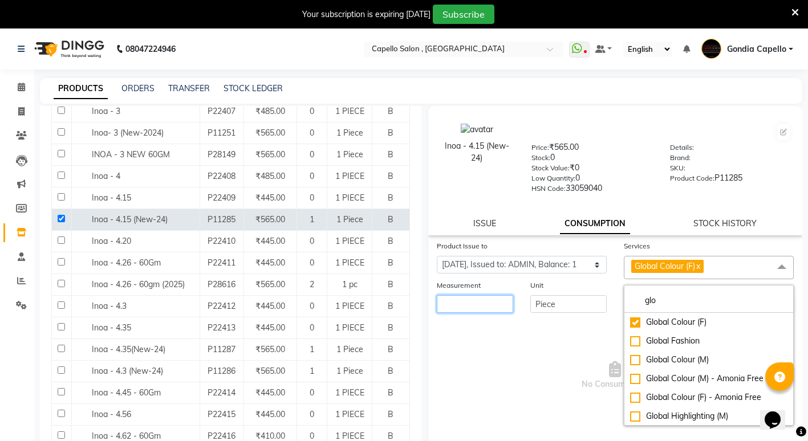
click at [455, 298] on input "number" at bounding box center [475, 304] width 76 height 18
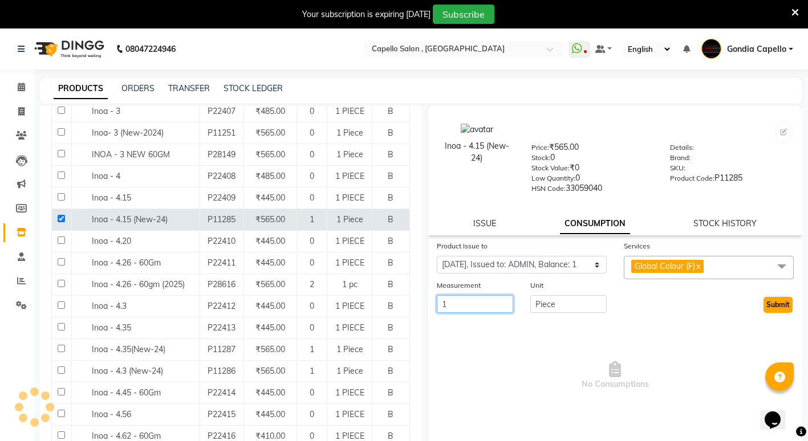
type input "1"
click at [767, 304] on button "Submit" at bounding box center [777, 305] width 29 height 16
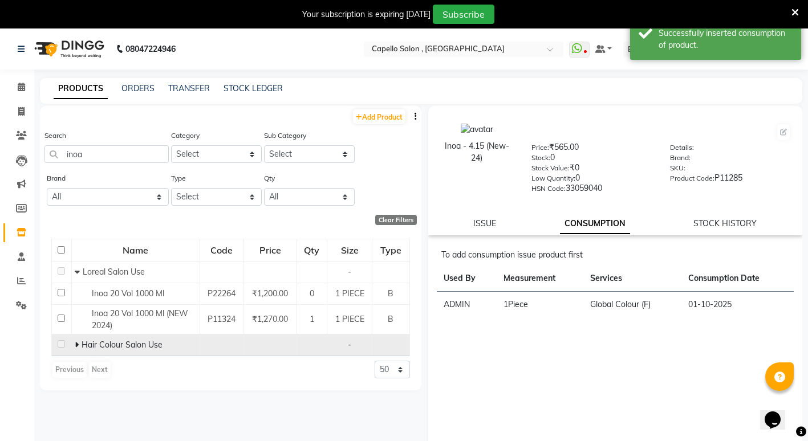
click at [78, 344] on icon at bounding box center [77, 345] width 4 height 8
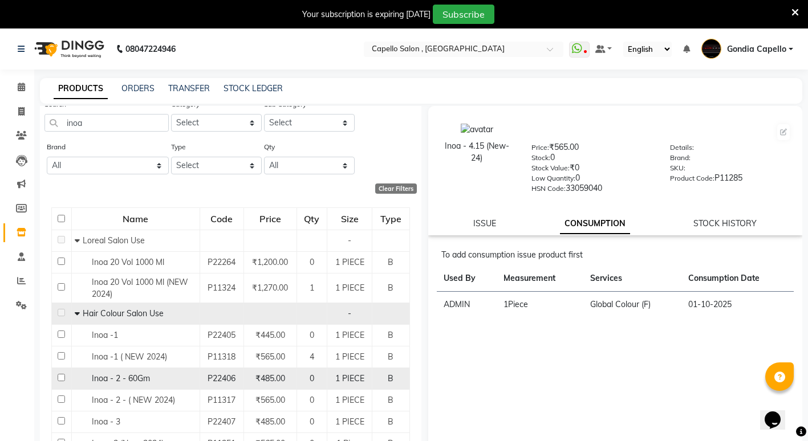
scroll to position [57, 0]
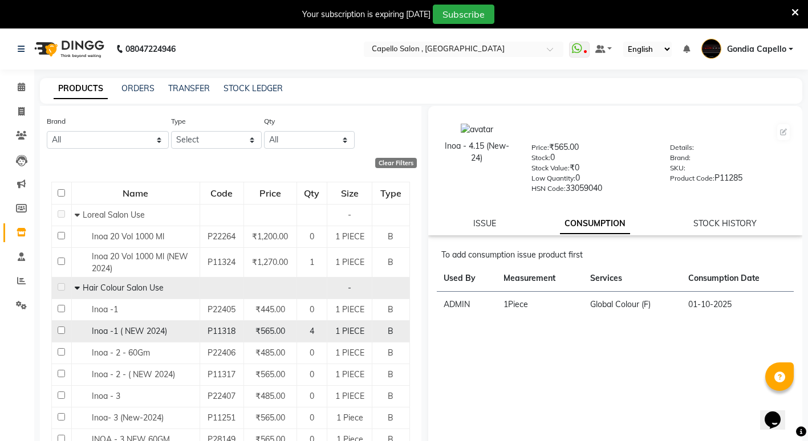
click at [63, 329] on input "checkbox" at bounding box center [61, 330] width 7 height 7
checkbox input "true"
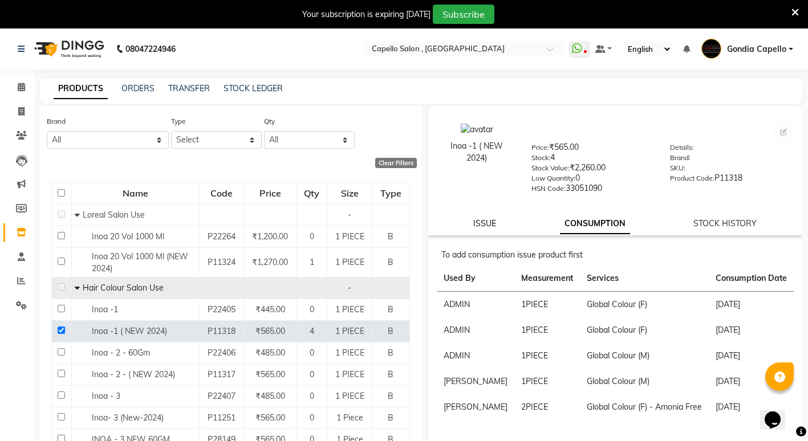
click at [491, 226] on link "ISSUE" at bounding box center [484, 223] width 23 height 10
select select
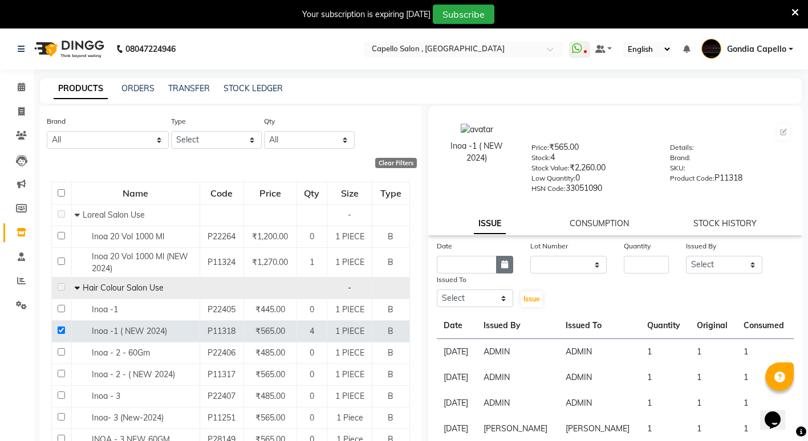
click at [498, 265] on button "button" at bounding box center [504, 265] width 17 height 18
select select "10"
select select "2025"
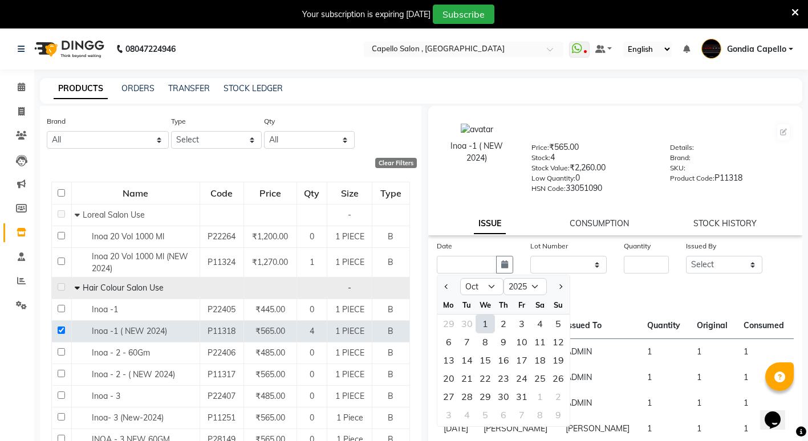
click at [484, 323] on div "1" at bounding box center [485, 324] width 18 height 18
type input "01-10-2025"
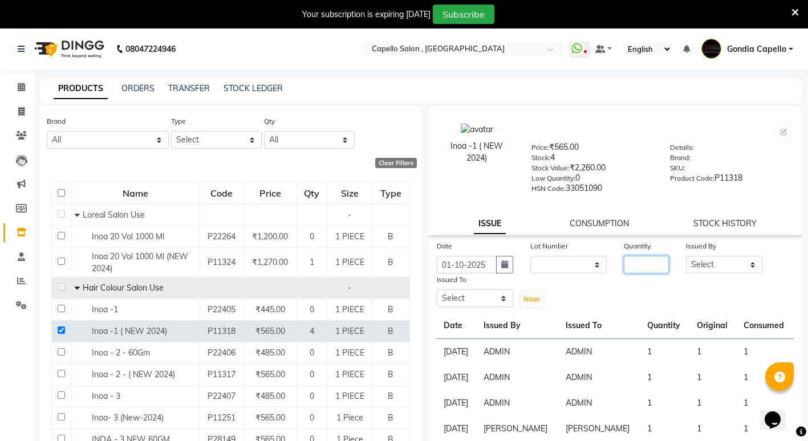
click at [638, 267] on input "number" at bounding box center [646, 265] width 45 height 18
type input "2"
click at [745, 266] on select "Select ADMIN [PERSON_NAME] [PERSON_NAME] [PERSON_NAME] Gondia Capello [PERSON_N…" at bounding box center [724, 265] width 76 height 18
select select "14667"
click at [686, 256] on select "Select ADMIN [PERSON_NAME] [PERSON_NAME] [PERSON_NAME] Gondia Capello [PERSON_N…" at bounding box center [724, 265] width 76 height 18
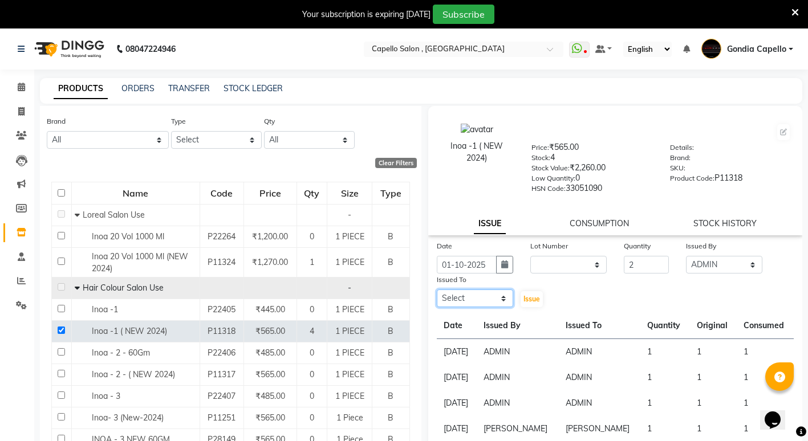
click at [505, 296] on select "Select ADMIN [PERSON_NAME] [PERSON_NAME] [PERSON_NAME] Gondia Capello [PERSON_N…" at bounding box center [475, 299] width 76 height 18
select select "14667"
click at [437, 290] on select "Select ADMIN [PERSON_NAME] [PERSON_NAME] [PERSON_NAME] Gondia Capello [PERSON_N…" at bounding box center [475, 299] width 76 height 18
click at [528, 301] on span "Issue" at bounding box center [531, 299] width 17 height 9
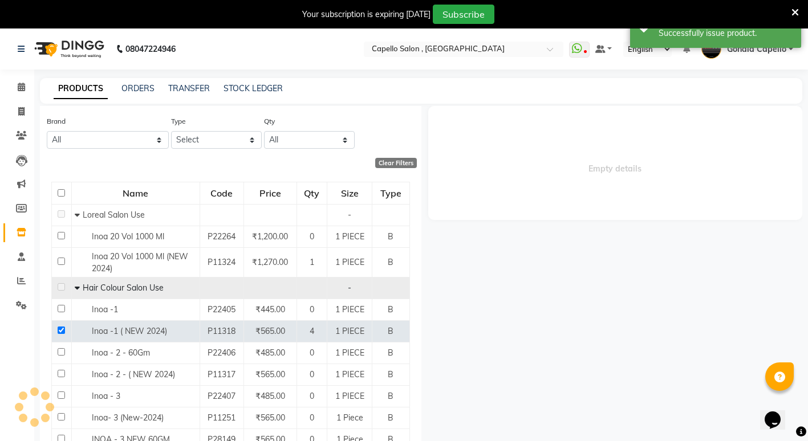
select select
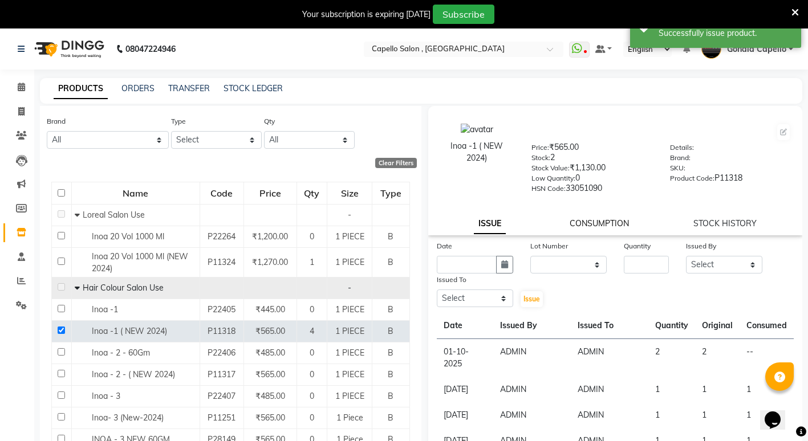
click at [604, 226] on link "CONSUMPTION" at bounding box center [598, 223] width 59 height 10
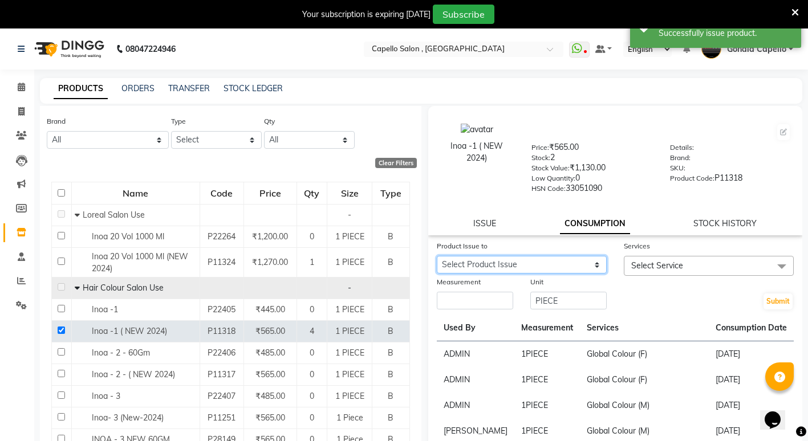
click at [494, 261] on select "Select Product Issue [DATE], Issued to: ADMIN, Balance: 2" at bounding box center [522, 265] width 170 height 18
select select "1276454"
click at [437, 256] on select "Select Product Issue [DATE], Issued to: ADMIN, Balance: 2" at bounding box center [522, 265] width 170 height 18
click at [754, 262] on span "Select Service" at bounding box center [709, 266] width 170 height 20
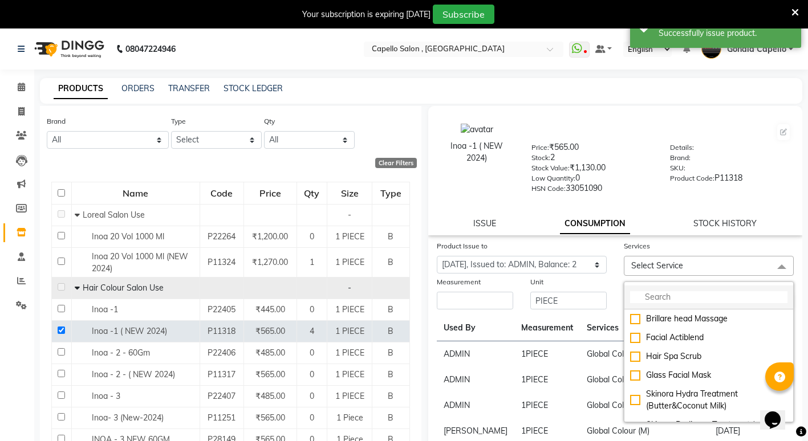
click at [661, 295] on input "multiselect-search" at bounding box center [708, 297] width 157 height 12
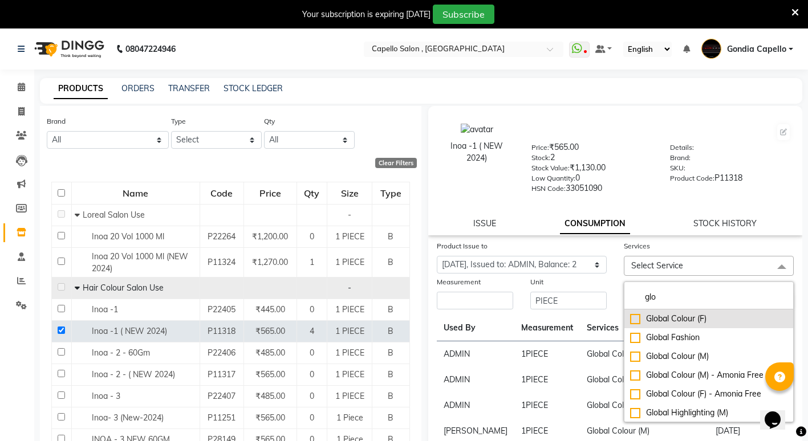
type input "glo"
click at [630, 318] on div "Global Colour (F)" at bounding box center [708, 319] width 157 height 12
checkbox input "true"
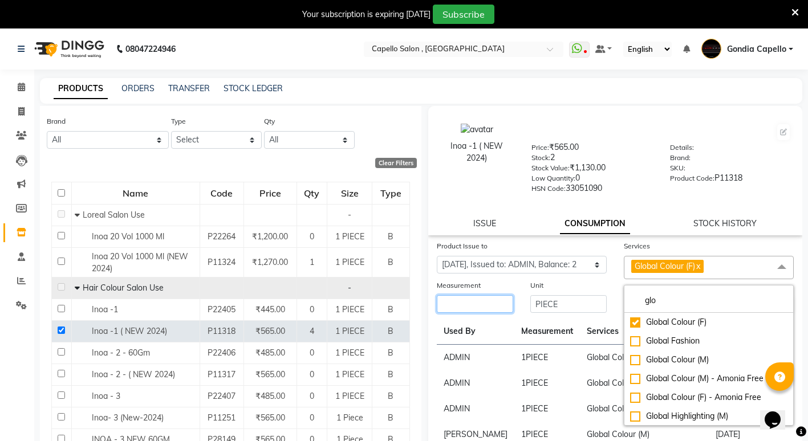
click at [451, 300] on input "number" at bounding box center [475, 304] width 76 height 18
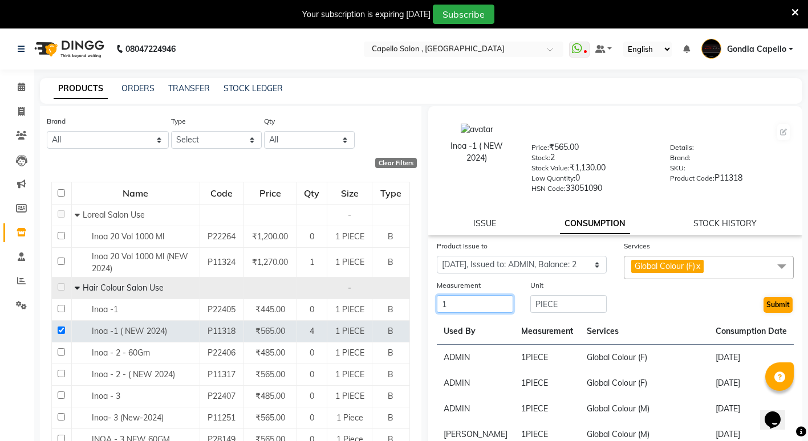
type input "1"
click at [763, 306] on button "Submit" at bounding box center [777, 305] width 29 height 16
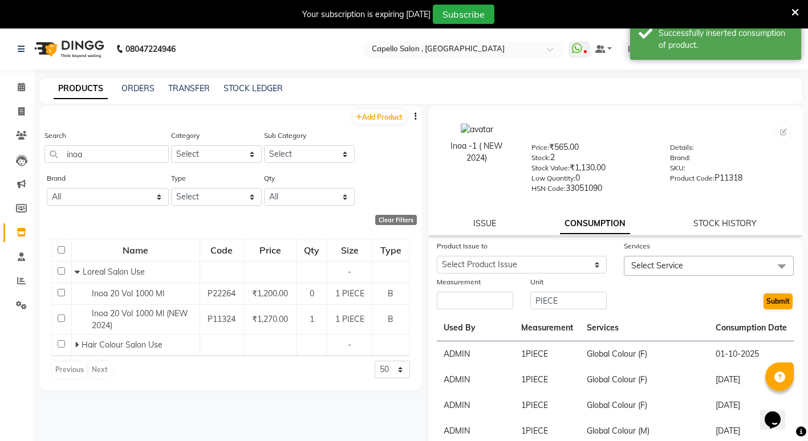
scroll to position [0, 0]
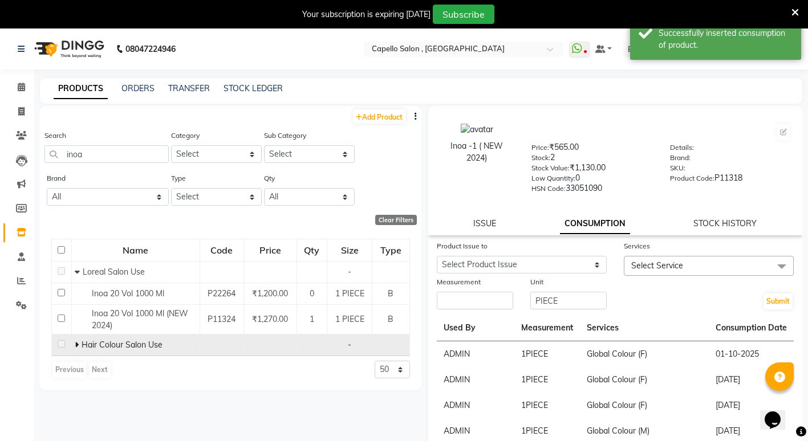
click at [74, 343] on td "Hair Colour Salon Use" at bounding box center [135, 346] width 128 height 22
click at [74, 345] on td "Hair Colour Salon Use" at bounding box center [135, 346] width 128 height 22
click at [78, 341] on icon at bounding box center [77, 345] width 4 height 8
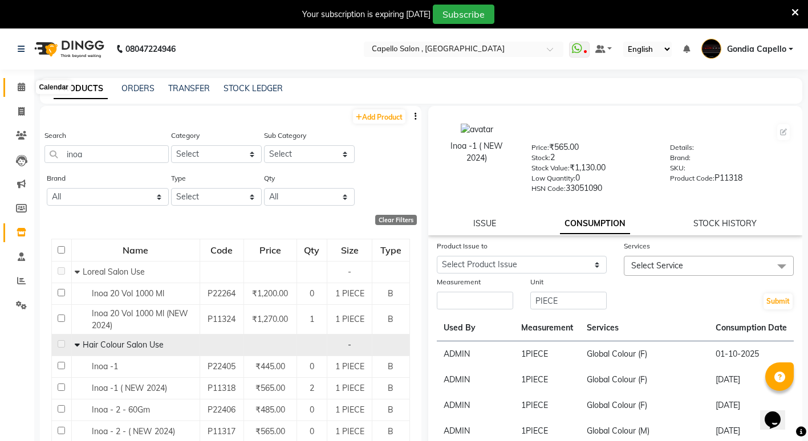
click at [15, 85] on span at bounding box center [21, 87] width 20 height 13
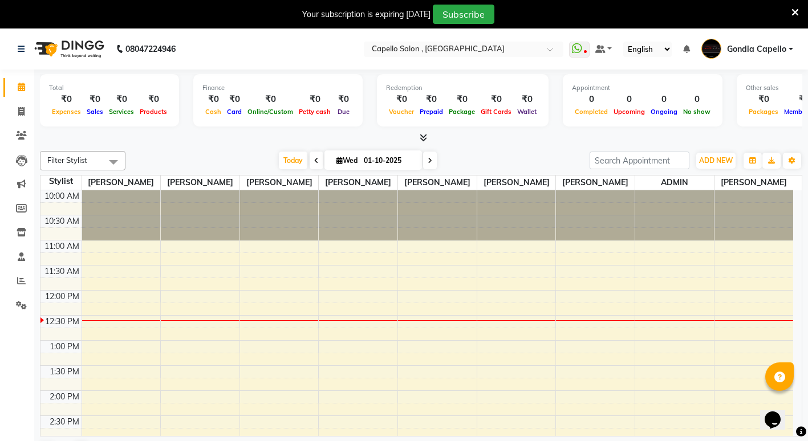
click at [3, 78] on link "Calendar" at bounding box center [16, 87] width 27 height 19
click at [16, 282] on span at bounding box center [21, 281] width 20 height 13
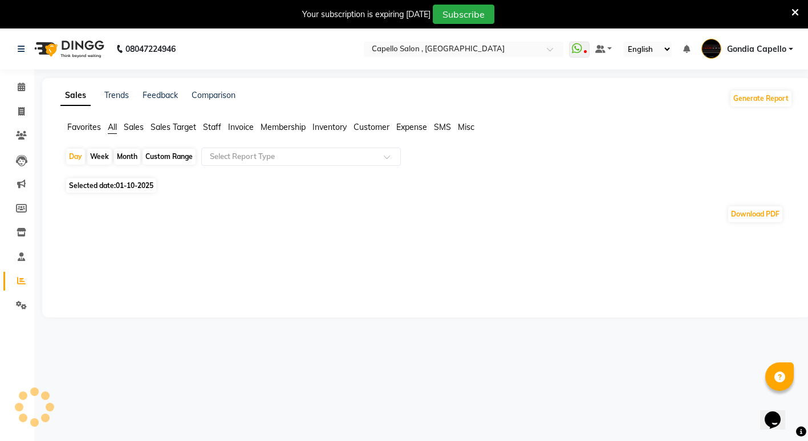
click at [126, 158] on div "Month" at bounding box center [127, 157] width 26 height 16
select select "10"
select select "2025"
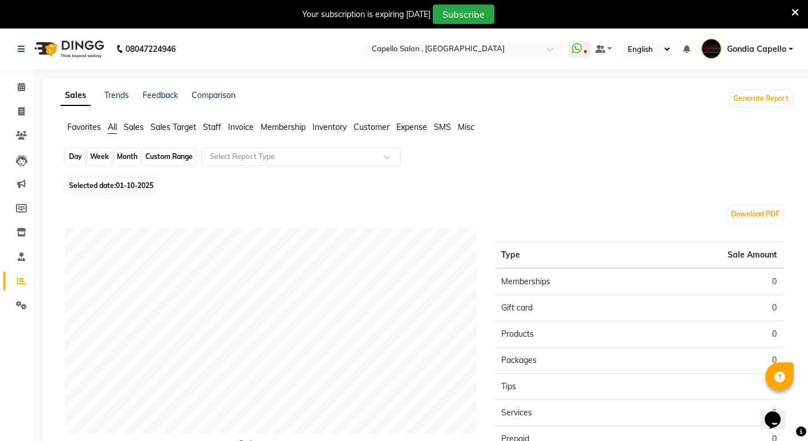
click at [121, 155] on div "Month" at bounding box center [127, 157] width 26 height 16
select select "10"
select select "2025"
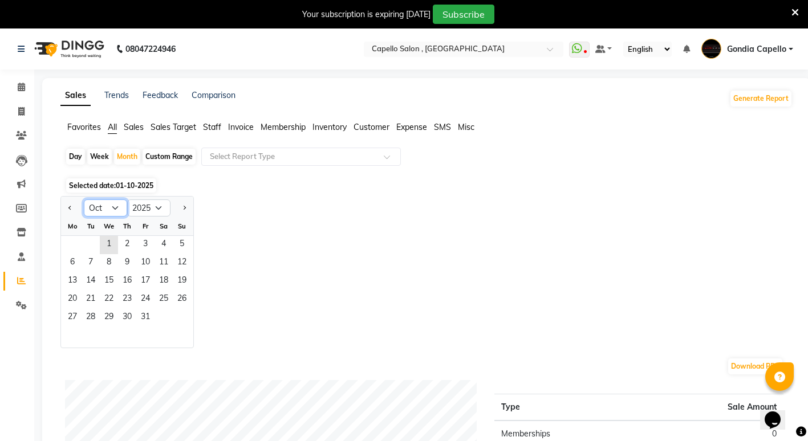
click at [113, 202] on select "Jan Feb Mar Apr May Jun [DATE] Aug Sep Oct Nov Dec" at bounding box center [105, 208] width 43 height 17
select select "9"
click at [84, 200] on select "Jan Feb Mar Apr May Jun [DATE] Aug Sep Oct Nov Dec" at bounding box center [105, 208] width 43 height 17
click at [75, 240] on span "1" at bounding box center [72, 245] width 18 height 18
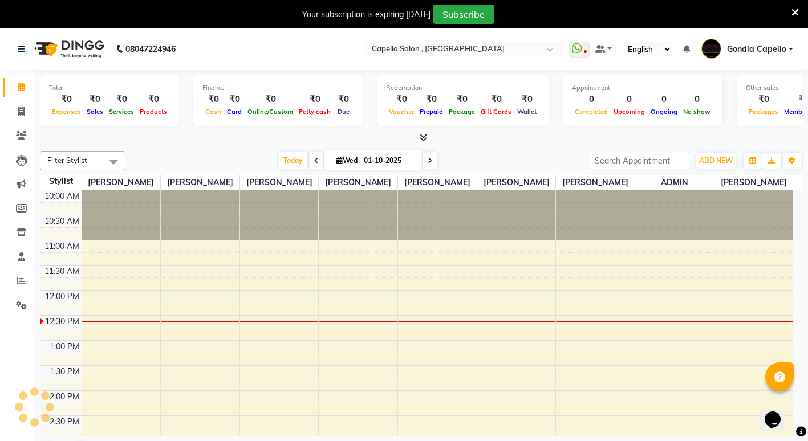
scroll to position [101, 0]
